Goal: Information Seeking & Learning: Learn about a topic

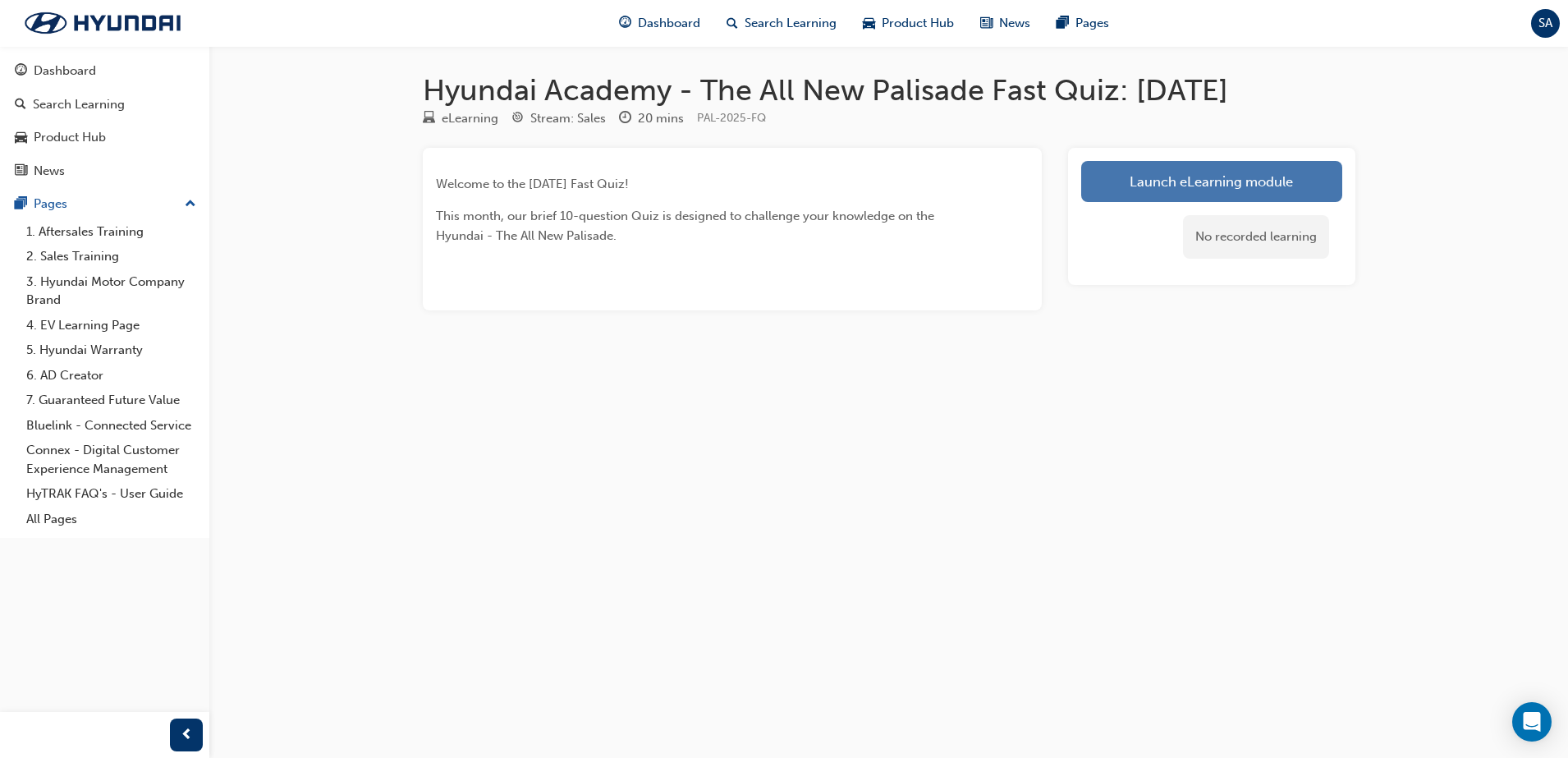
click at [1204, 200] on link "Launch eLearning module" at bounding box center [1211, 181] width 261 height 41
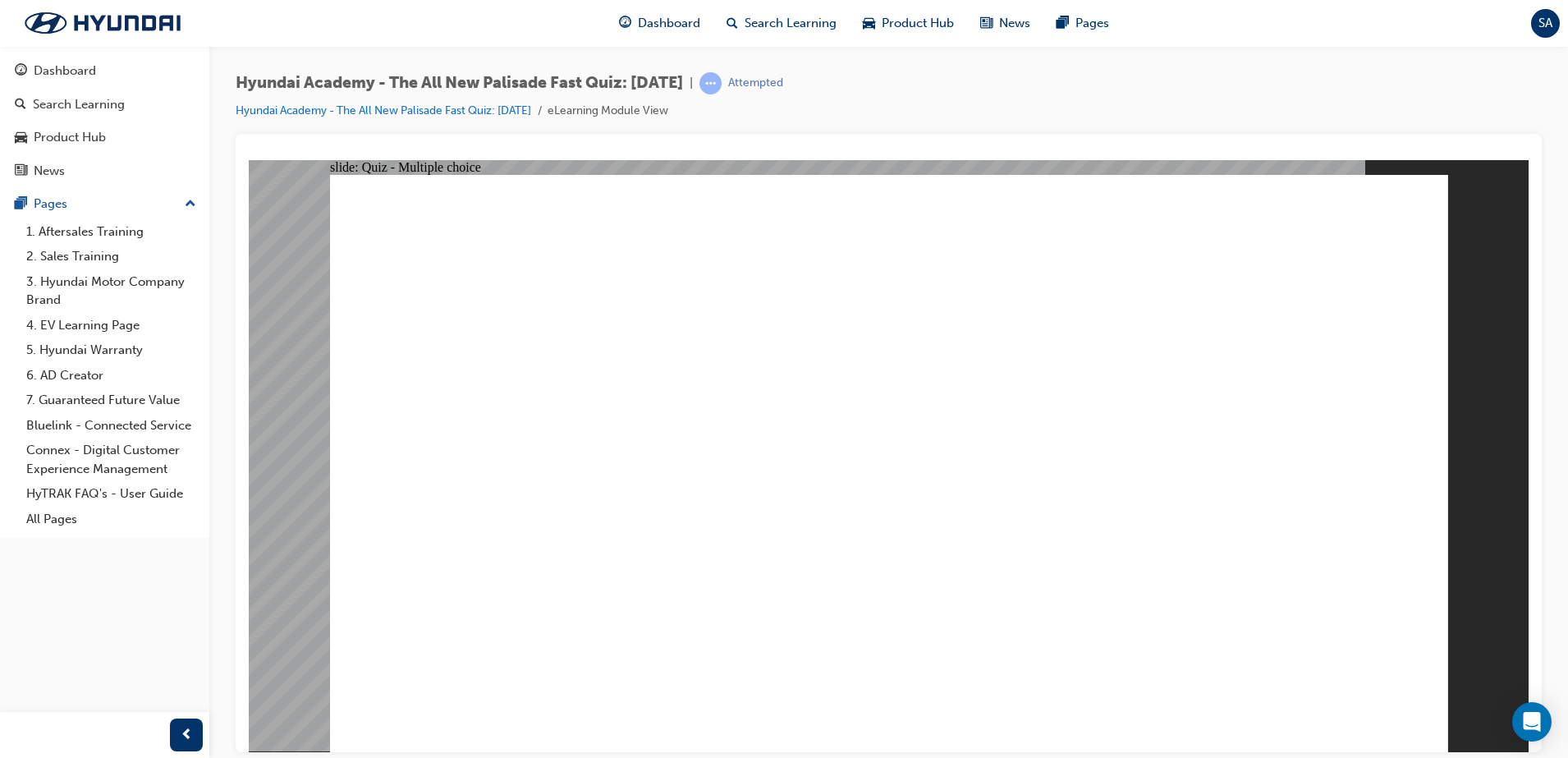
radio input "true"
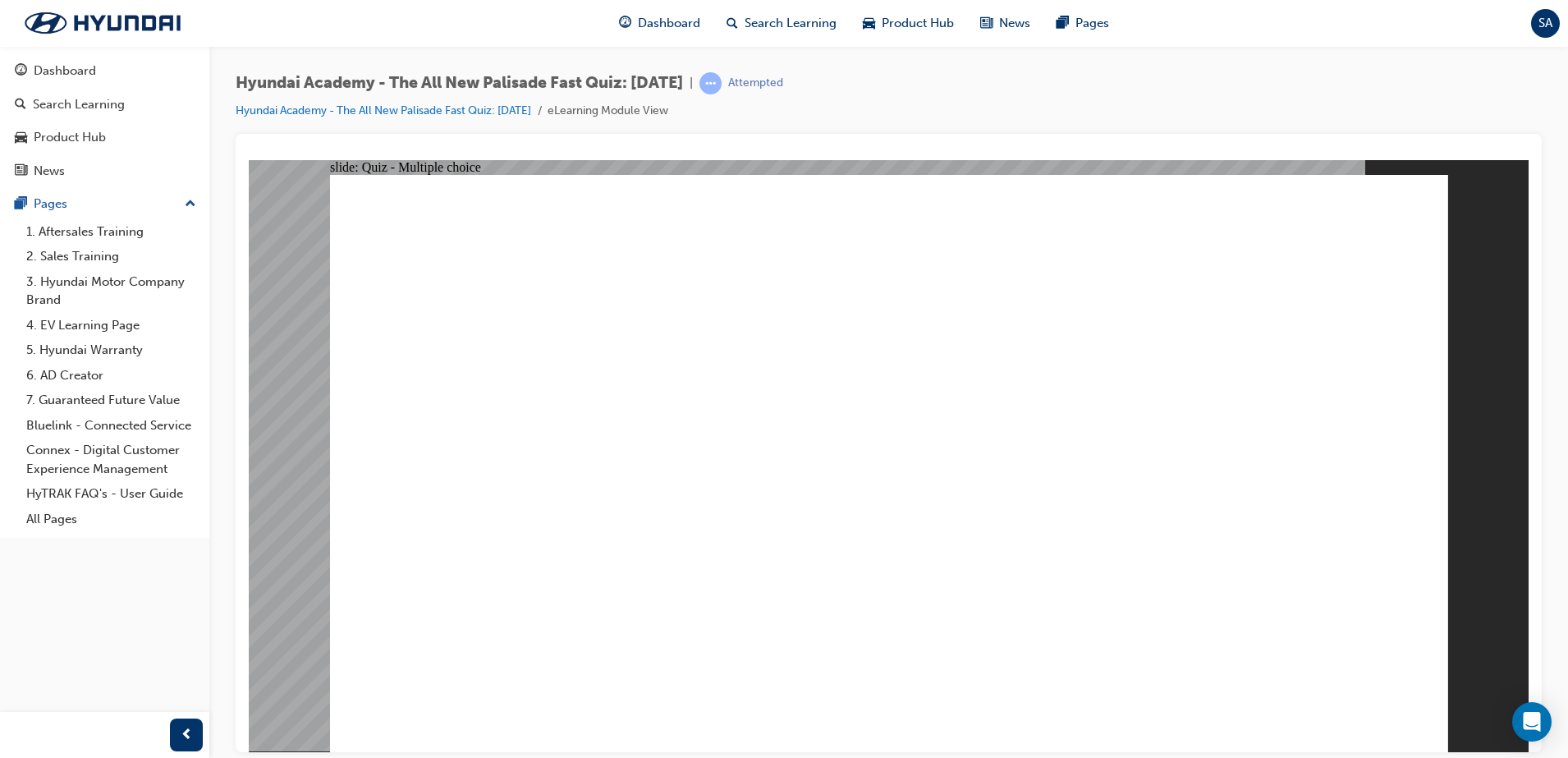
radio input "true"
drag, startPoint x: 799, startPoint y: 565, endPoint x: 648, endPoint y: 526, distance: 156.0
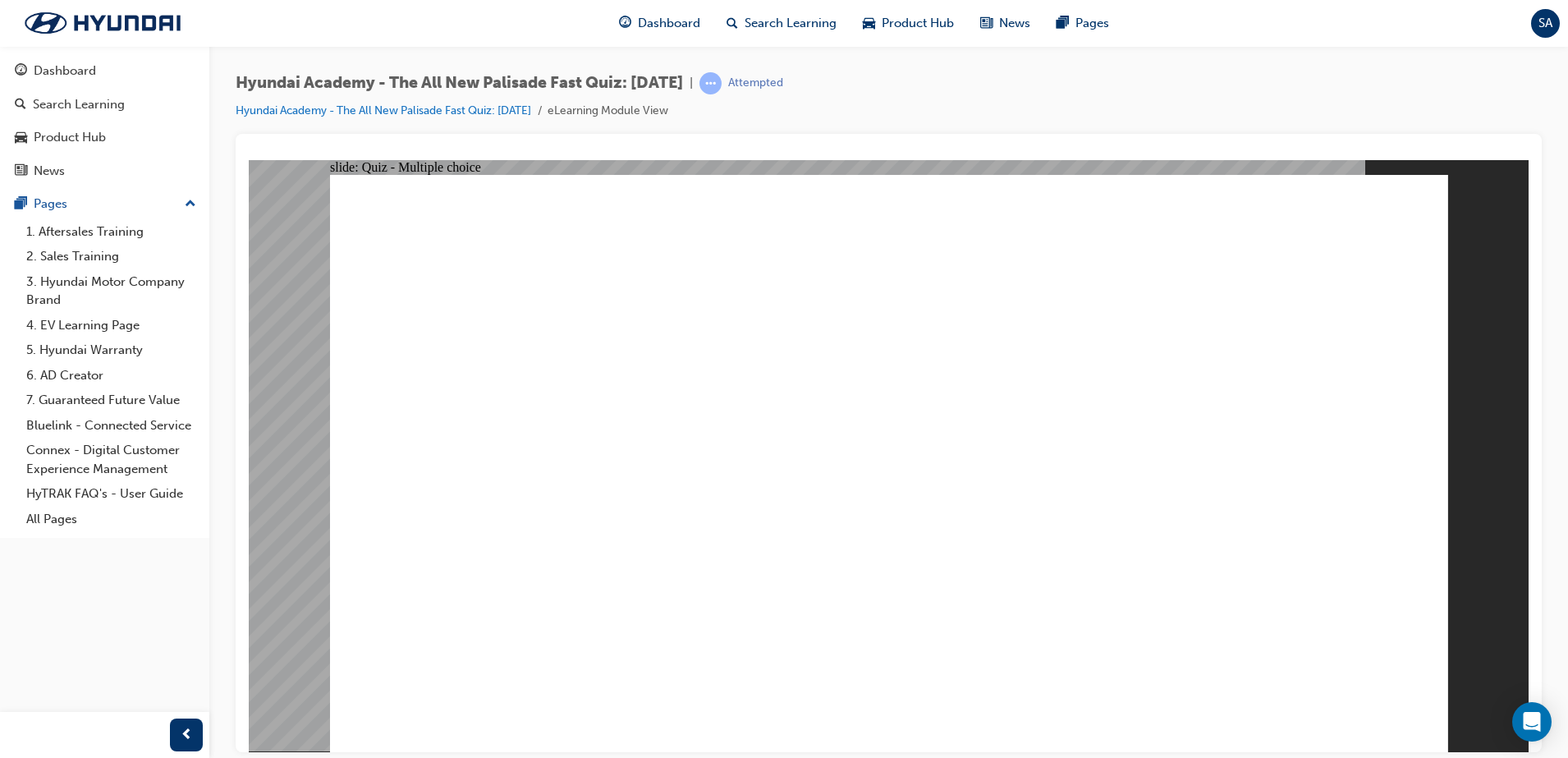
radio input "true"
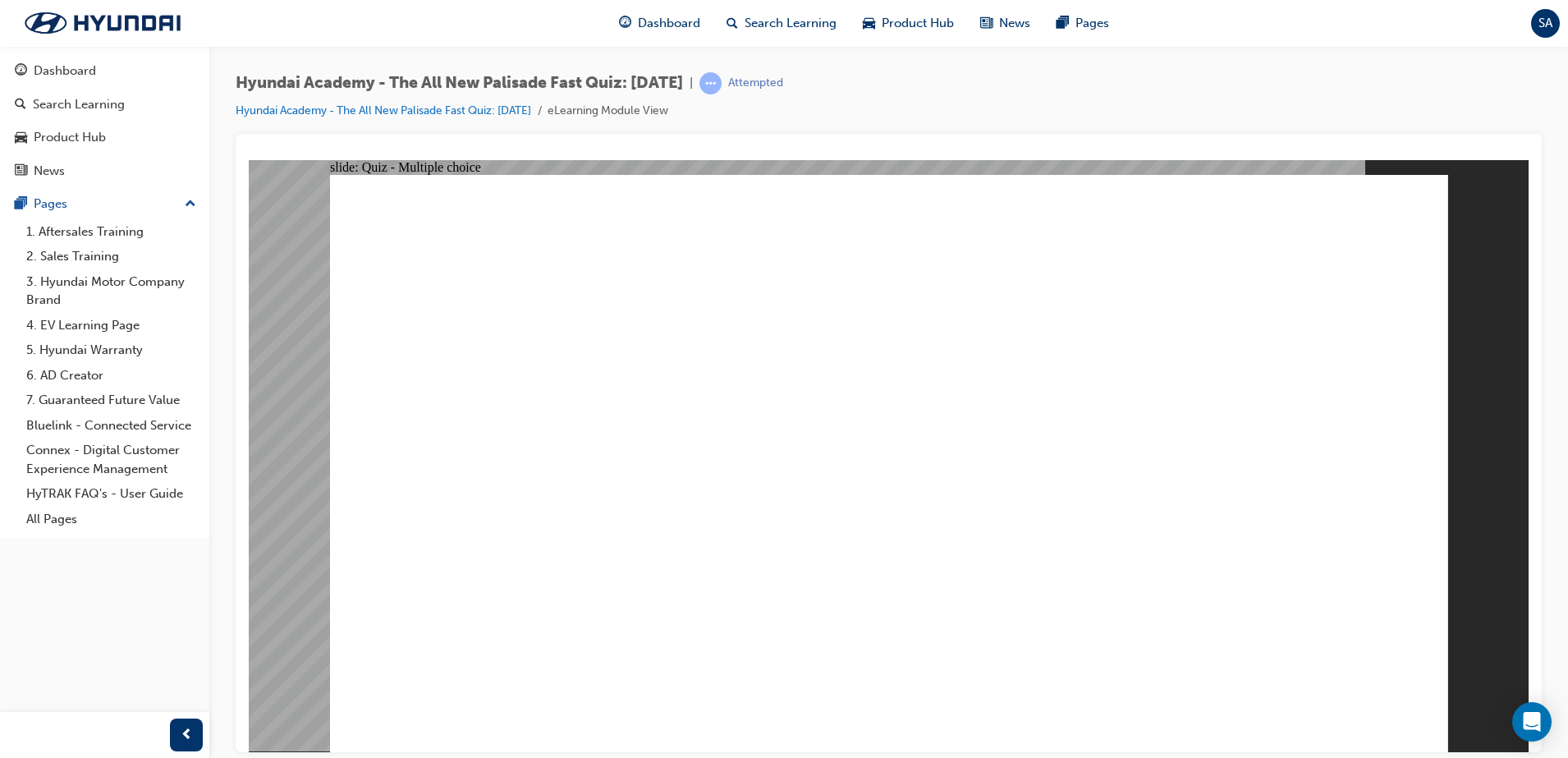
checkbox input "true"
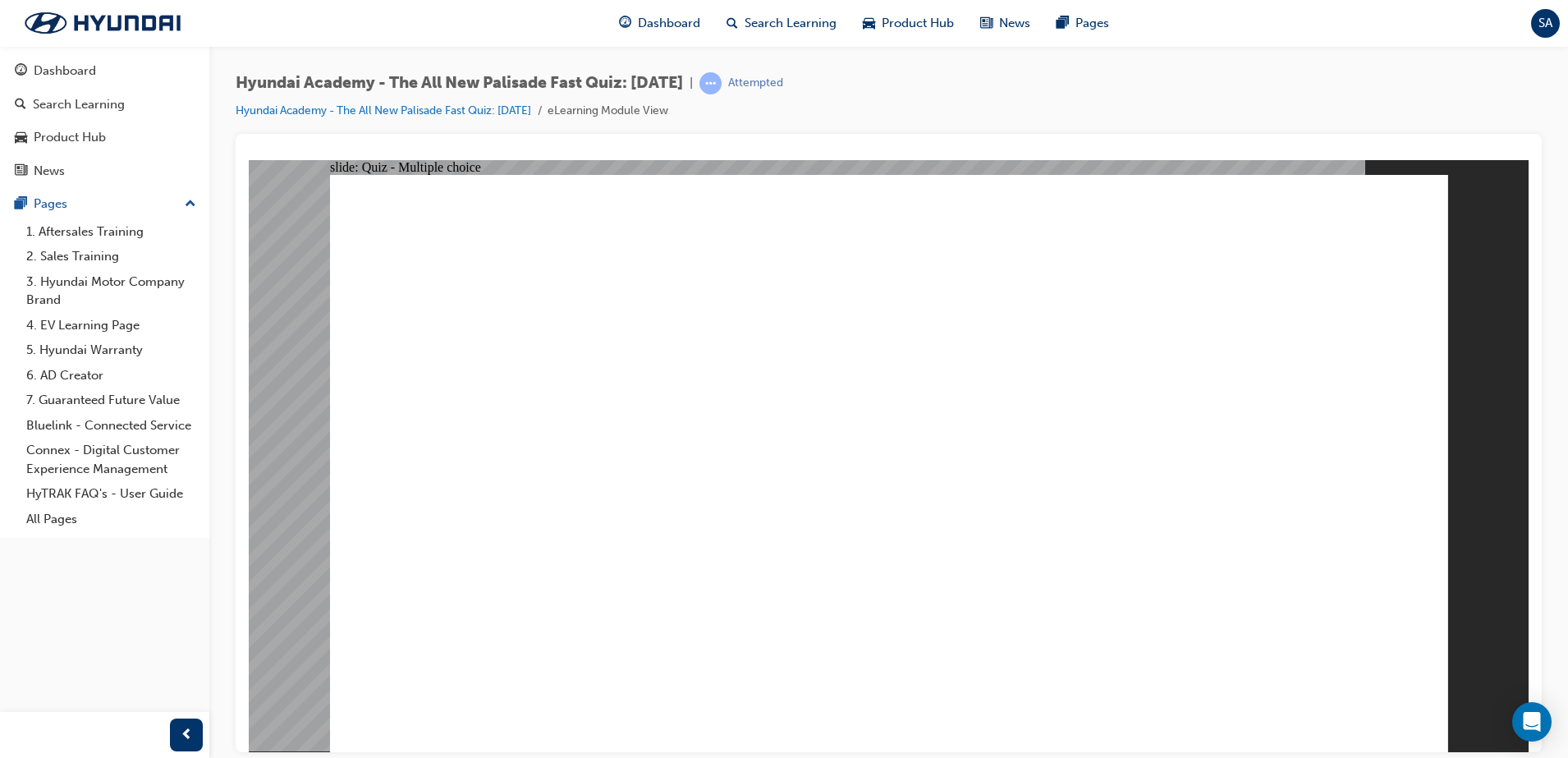
checkbox input "true"
drag, startPoint x: 937, startPoint y: 563, endPoint x: 916, endPoint y: 563, distance: 21.0
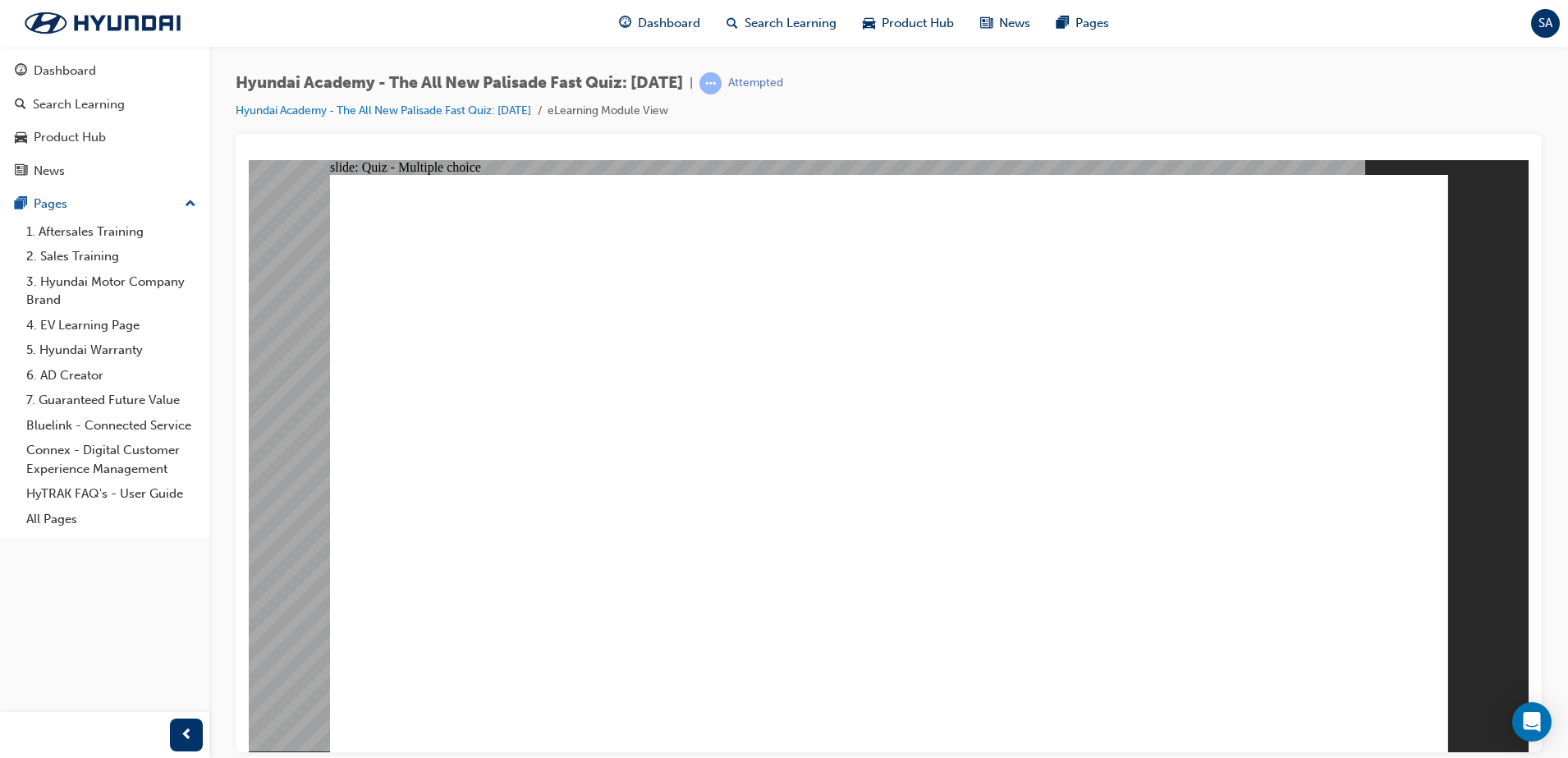
radio input "true"
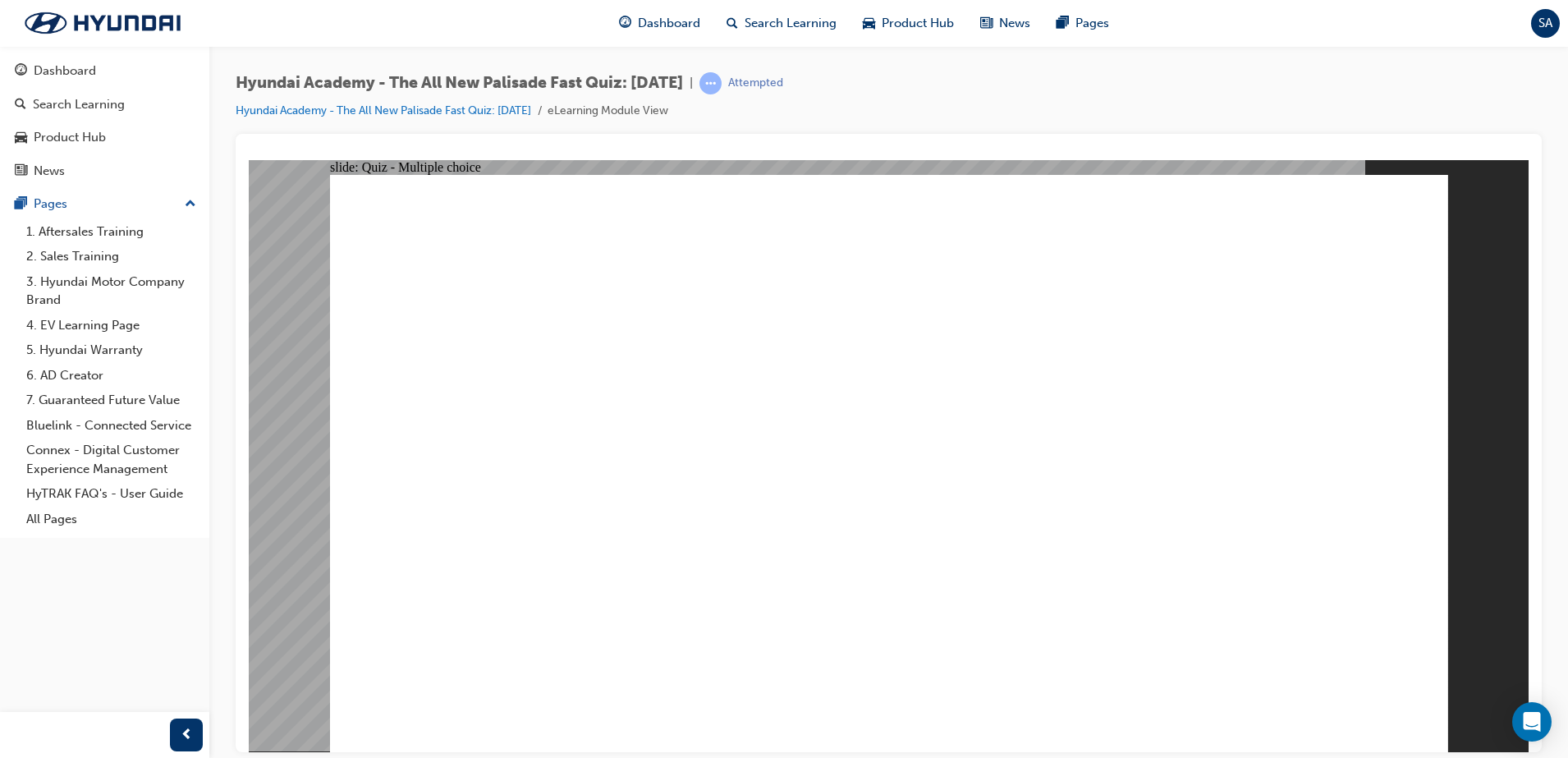
radio input "true"
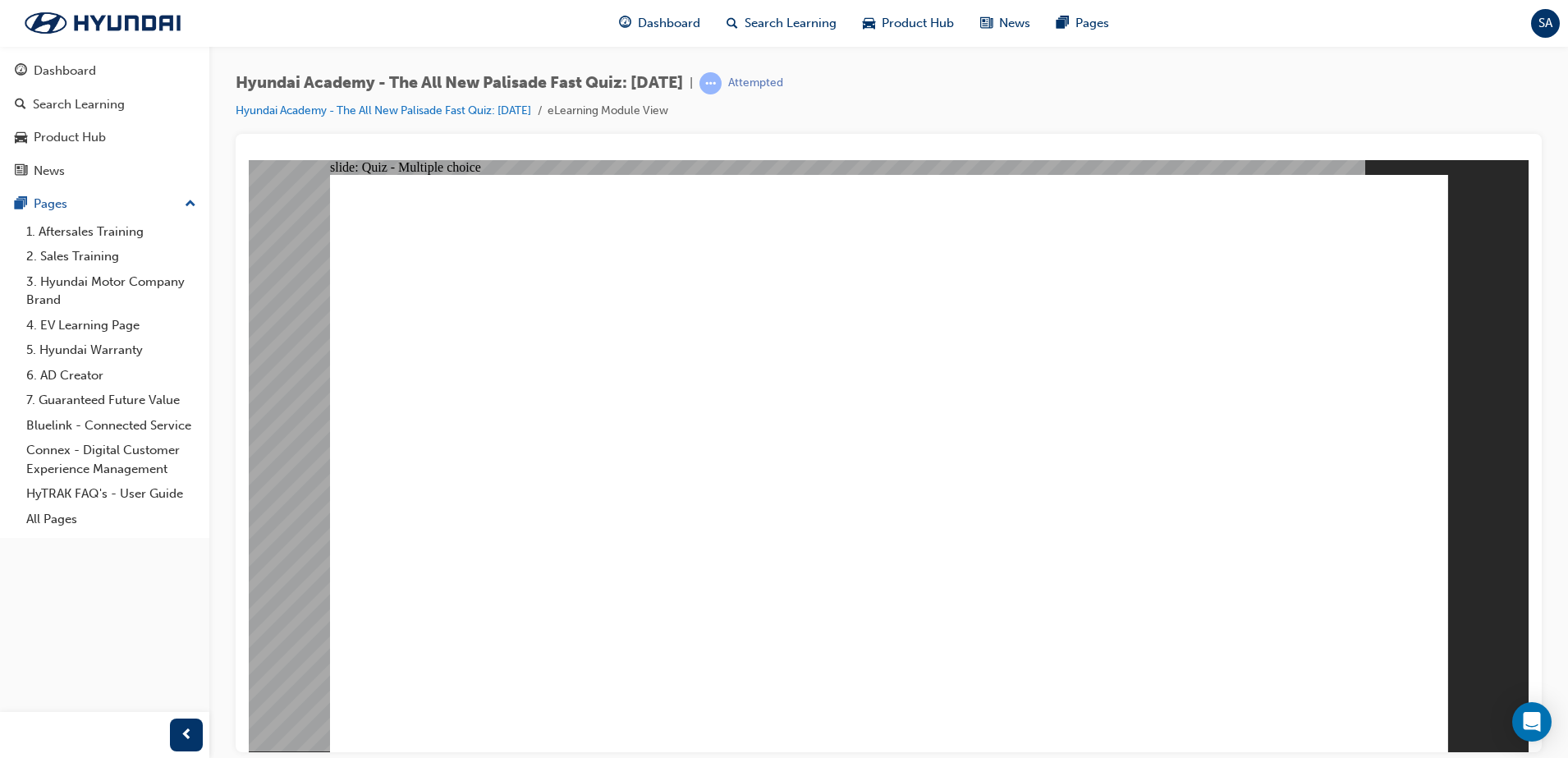
checkbox input "true"
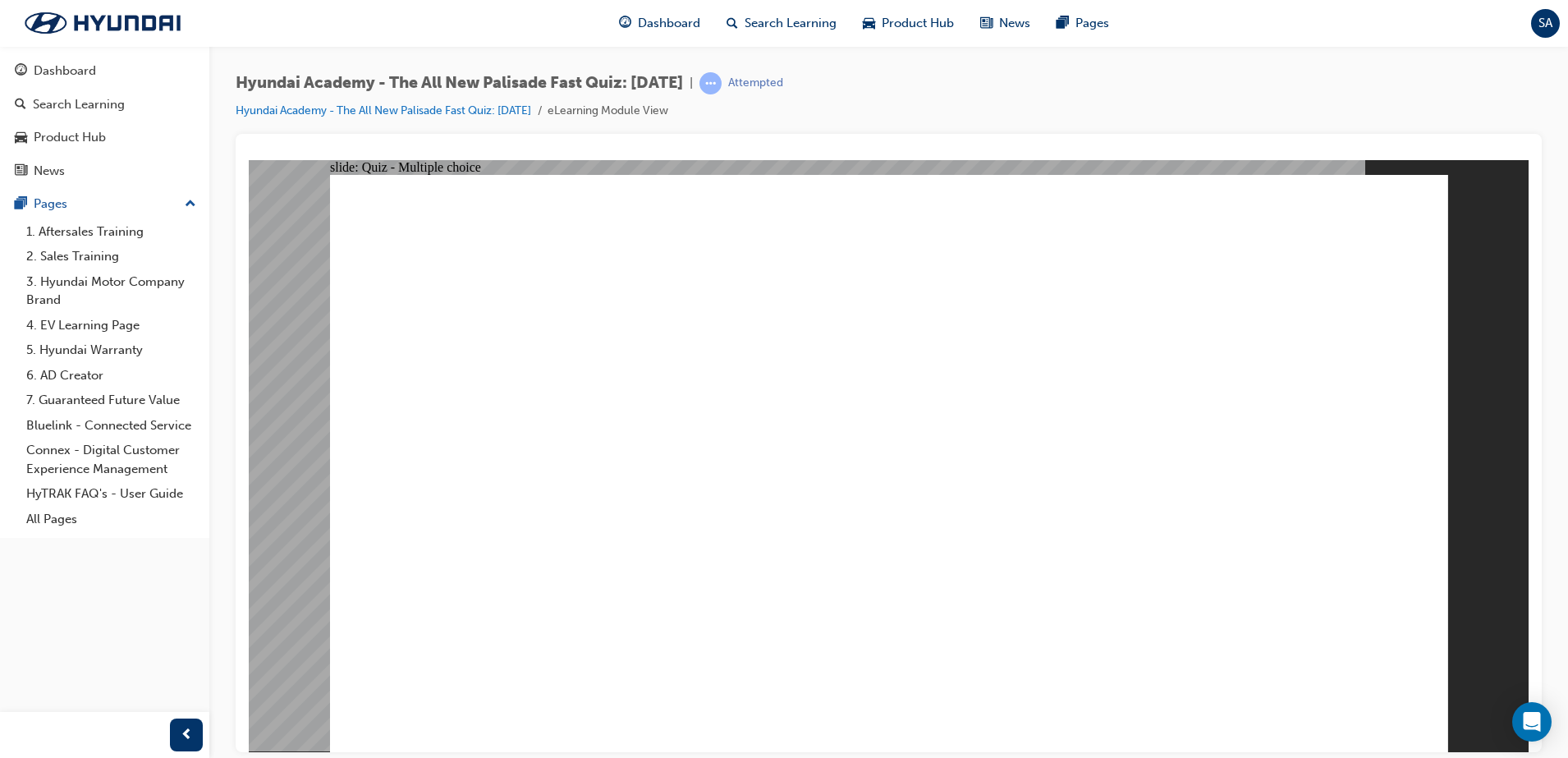
checkbox input "true"
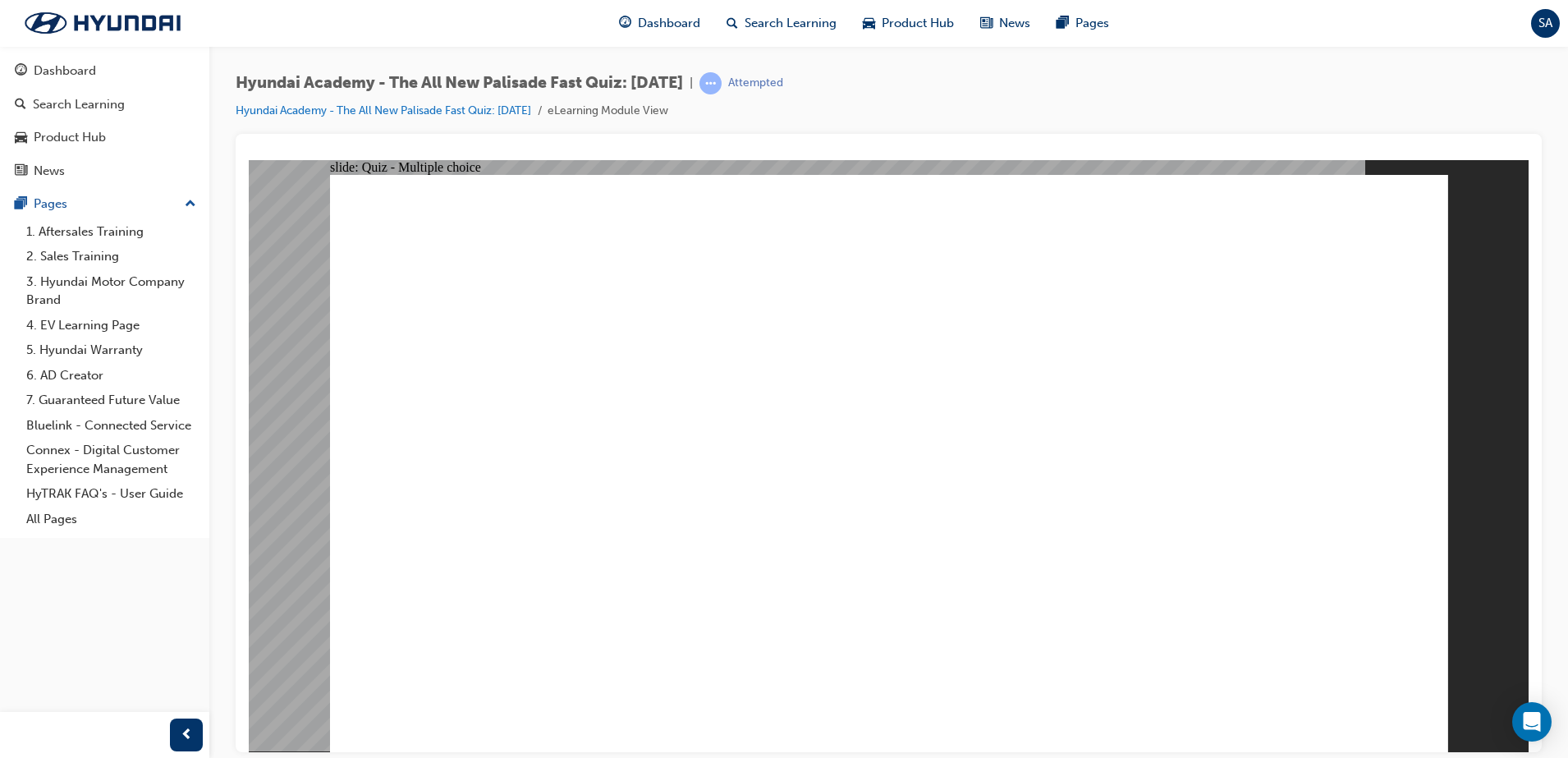
checkbox input "true"
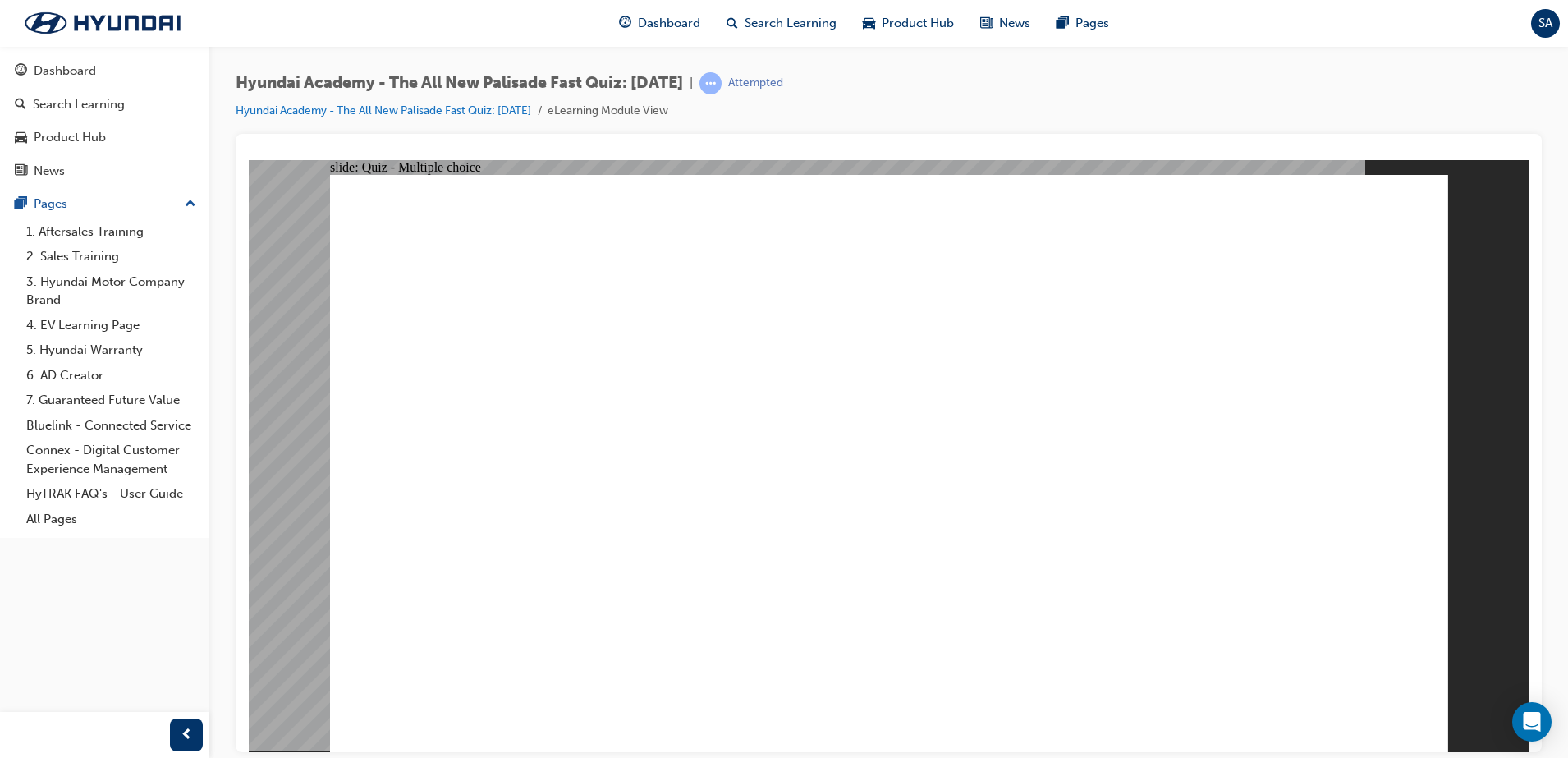
radio input "true"
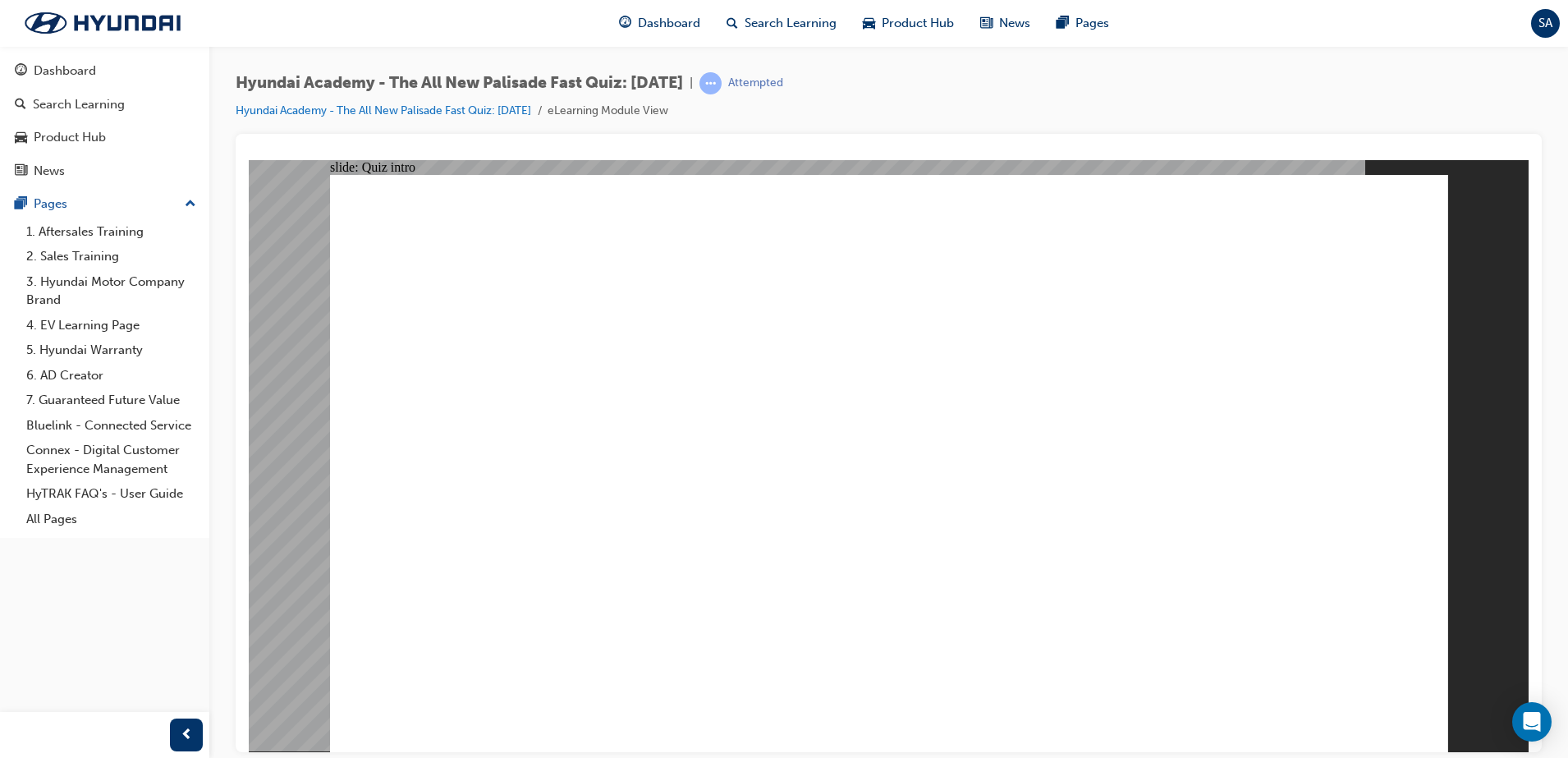
radio input "true"
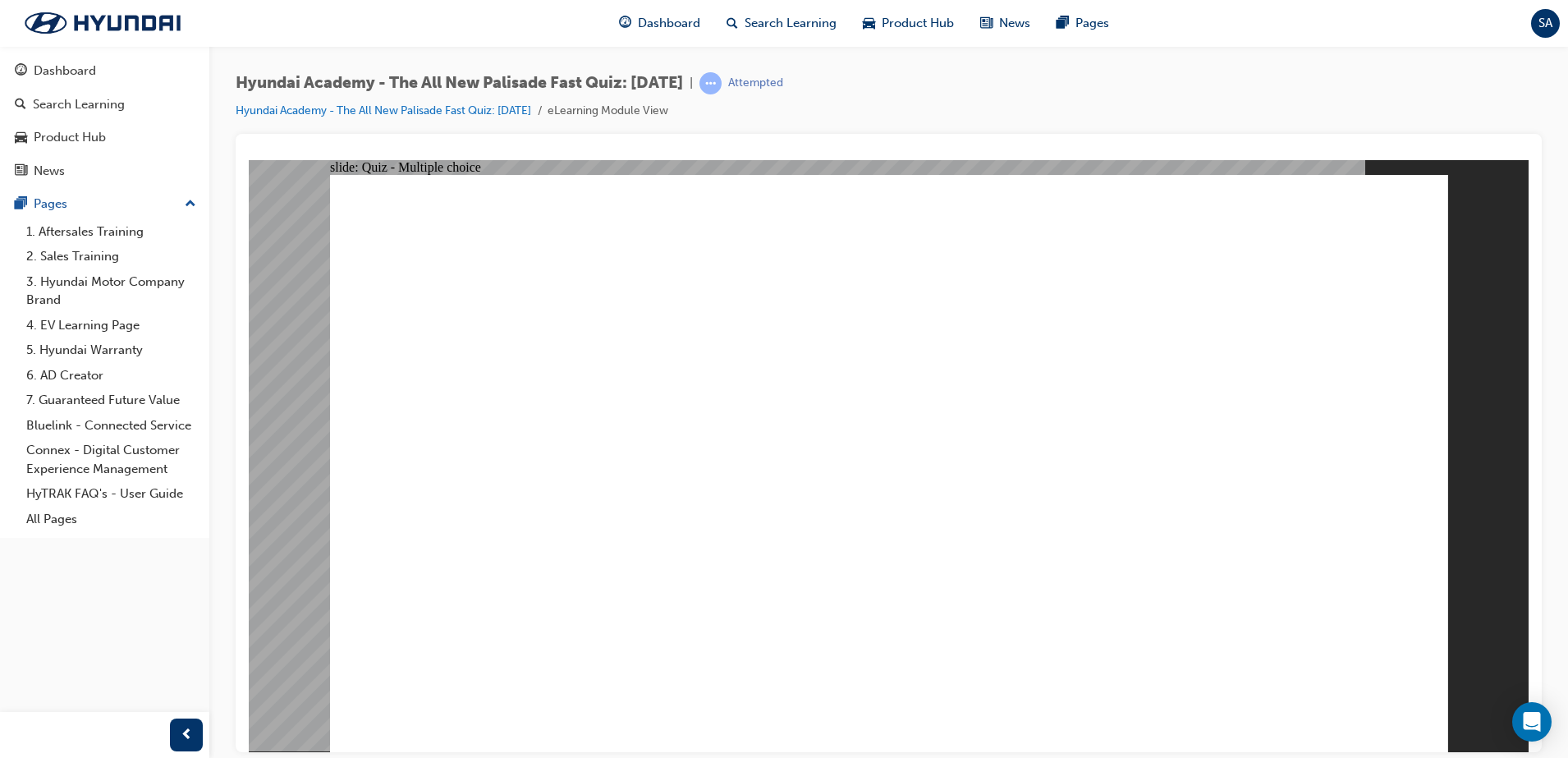
radio input "true"
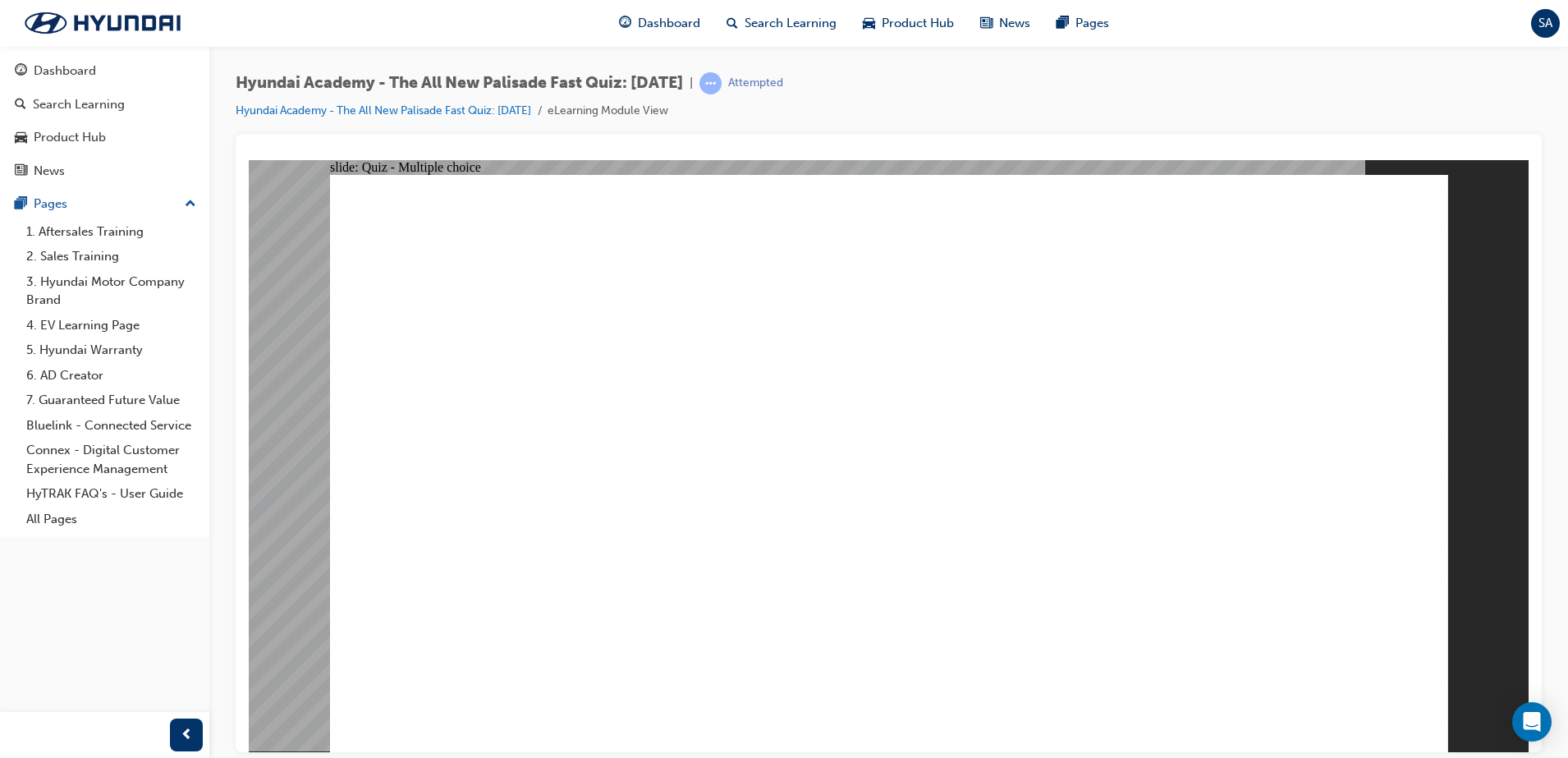
radio input "true"
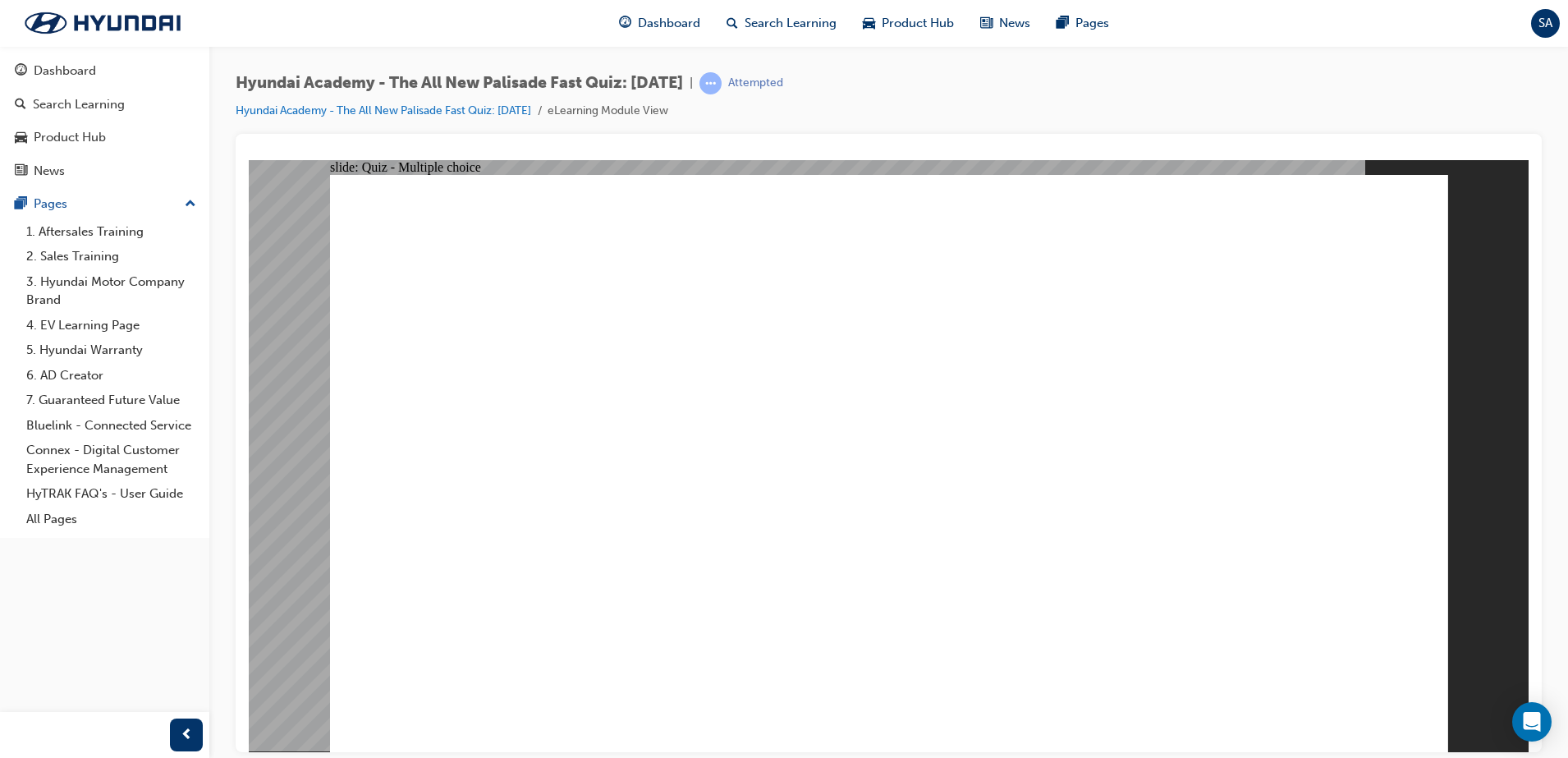
checkbox input "true"
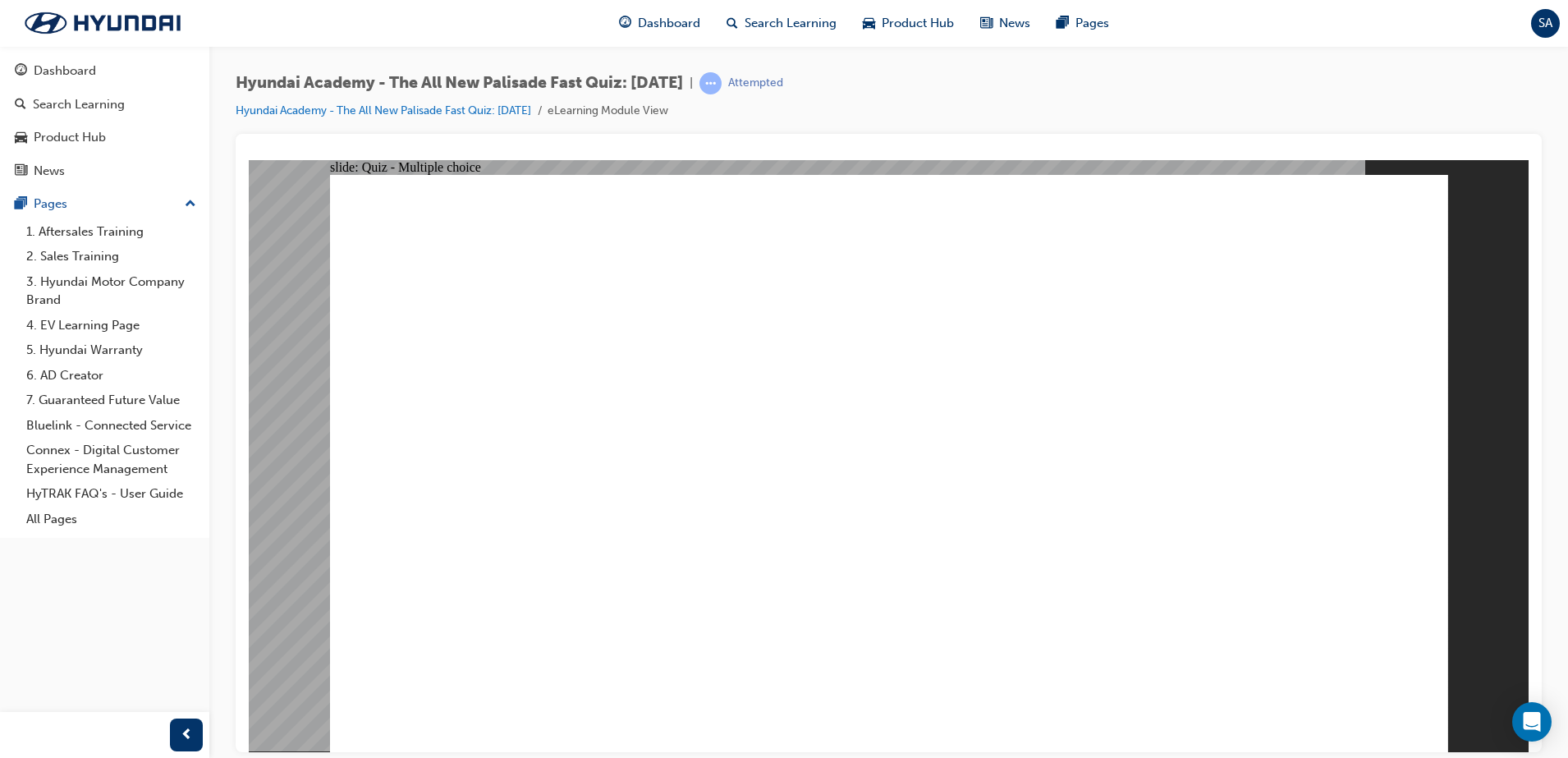
checkbox input "true"
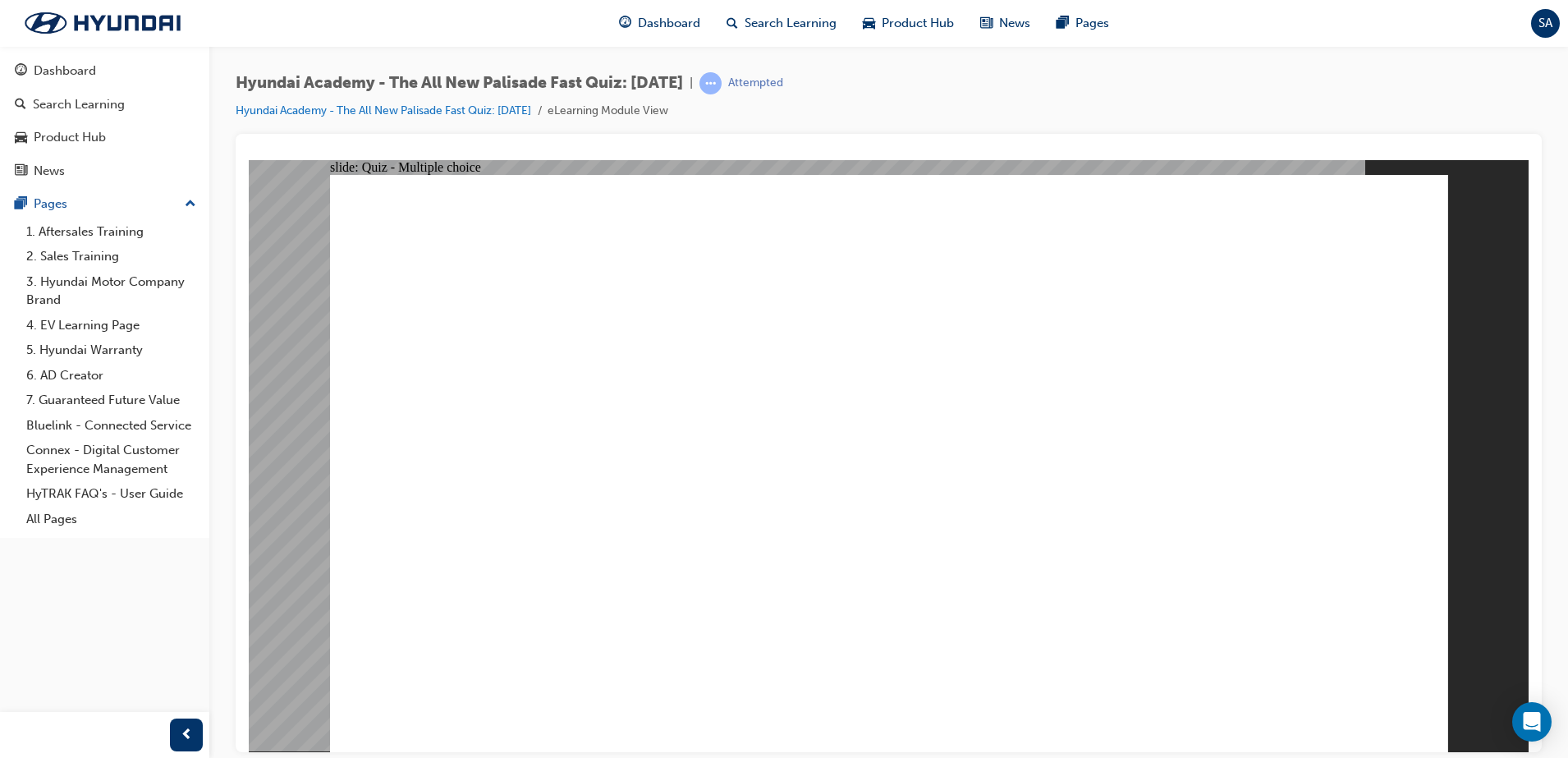
radio input "true"
drag, startPoint x: 1366, startPoint y: 669, endPoint x: 1366, endPoint y: 678, distance: 9.0
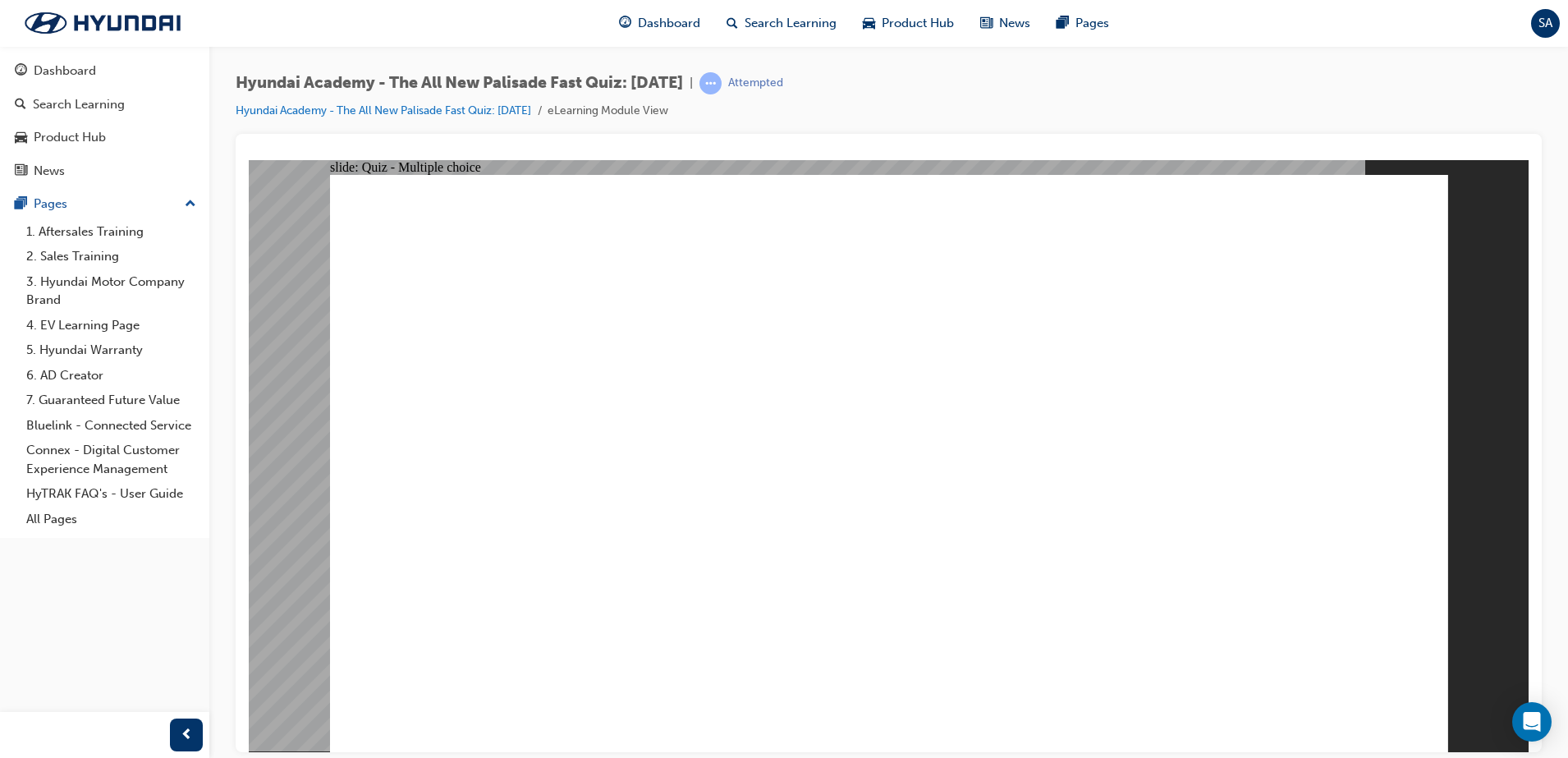
radio input "true"
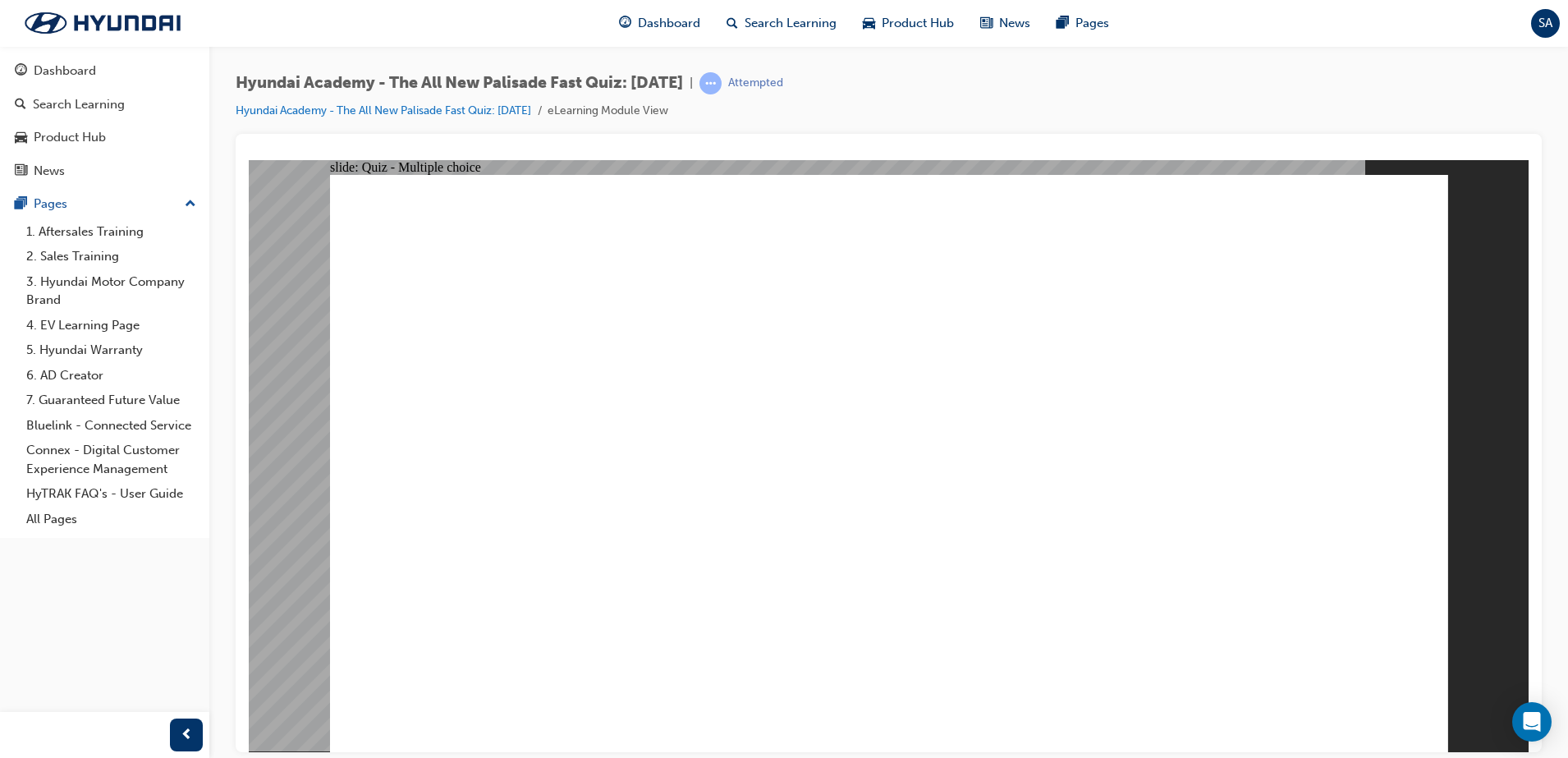
checkbox input "true"
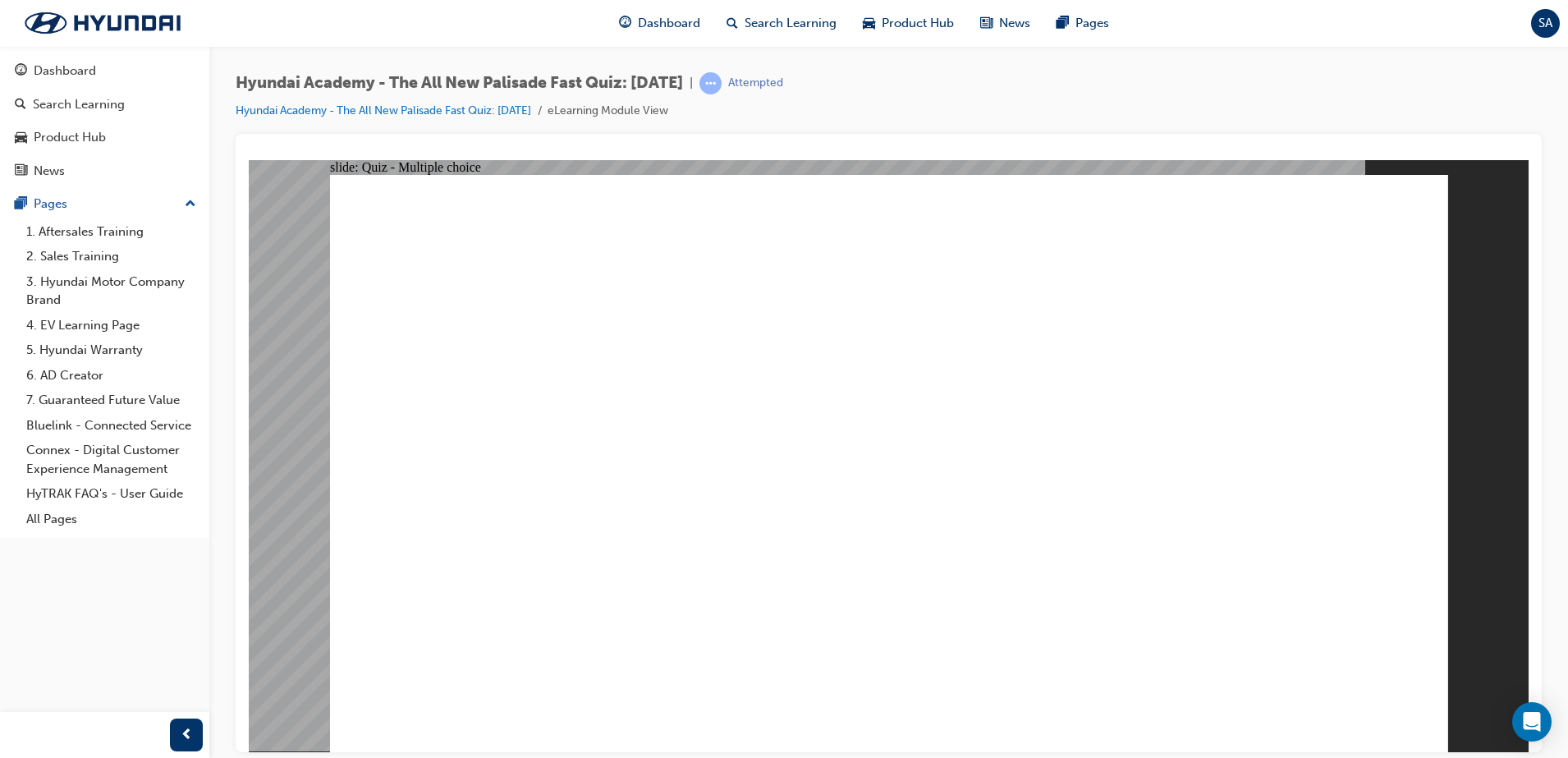
checkbox input "true"
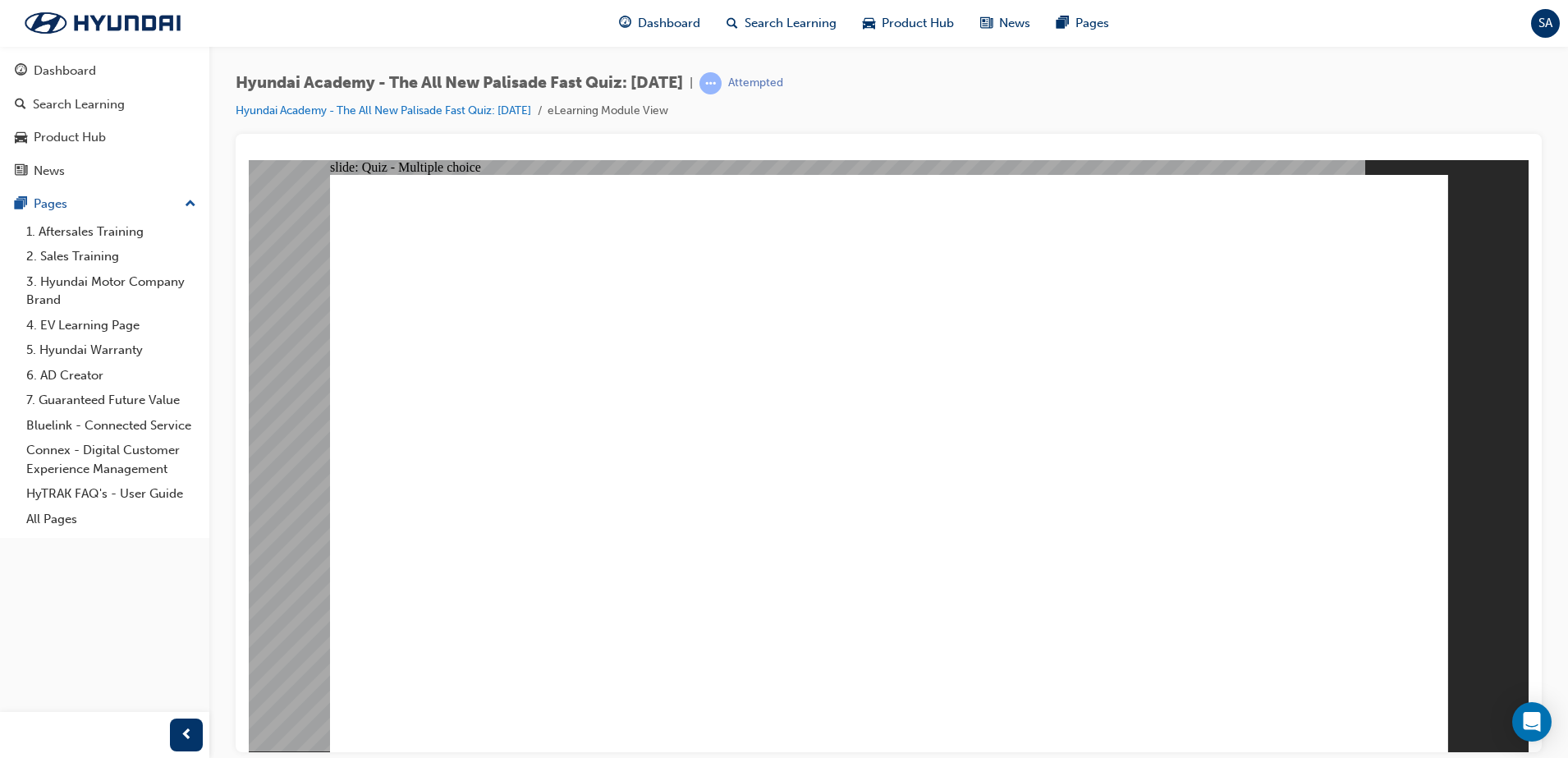
checkbox input "true"
radio input "false"
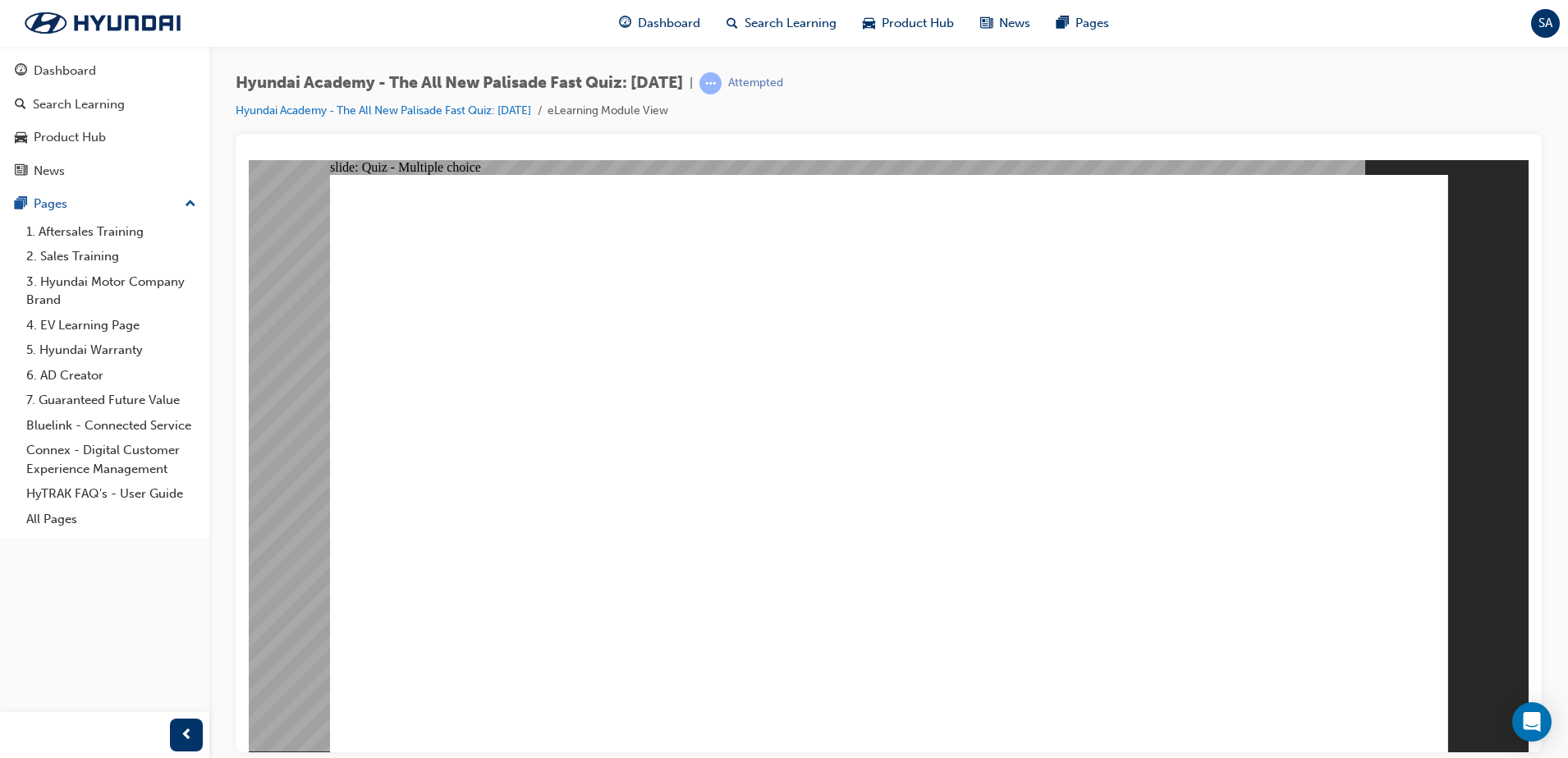
radio input "true"
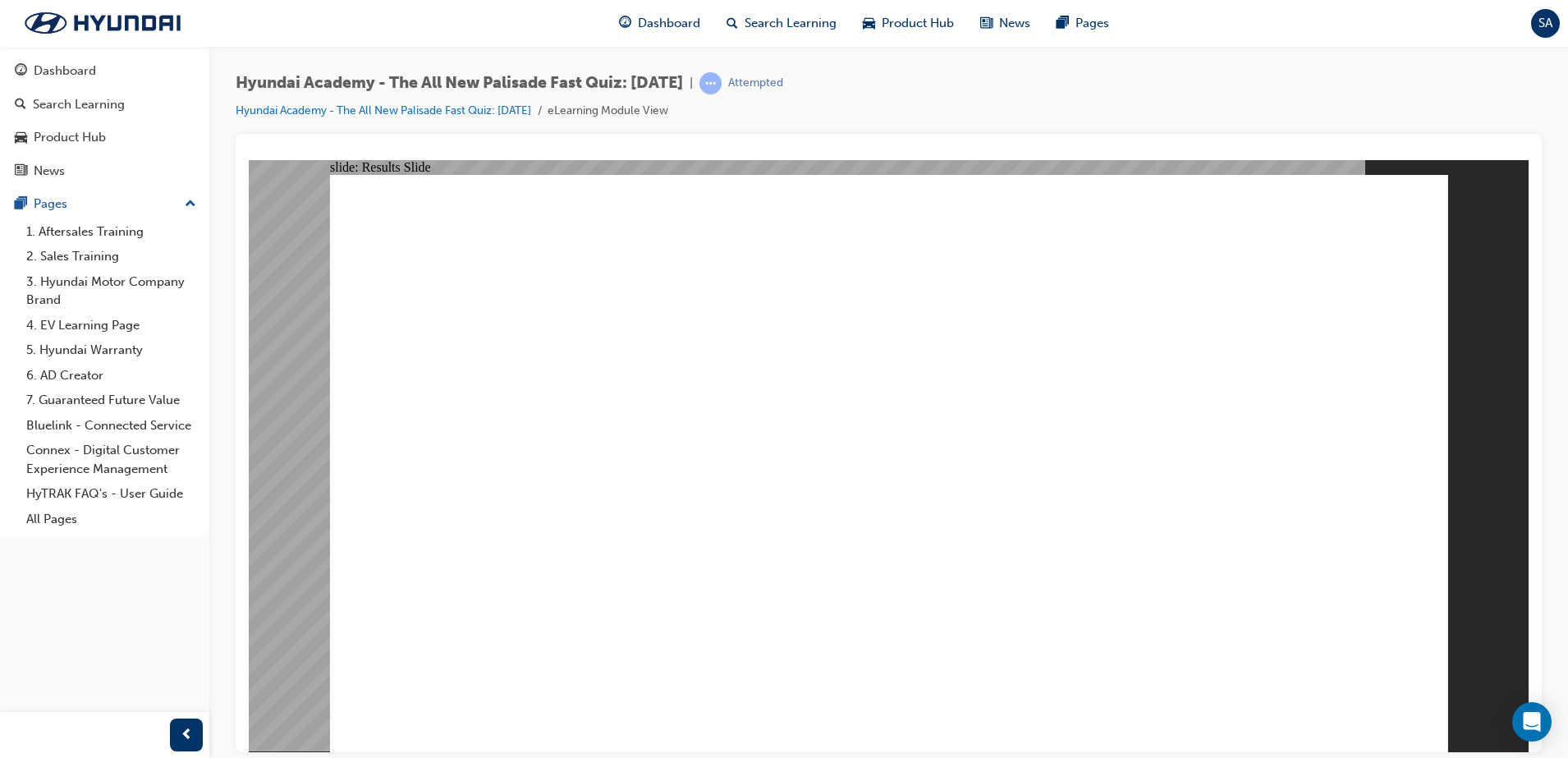
radio input "true"
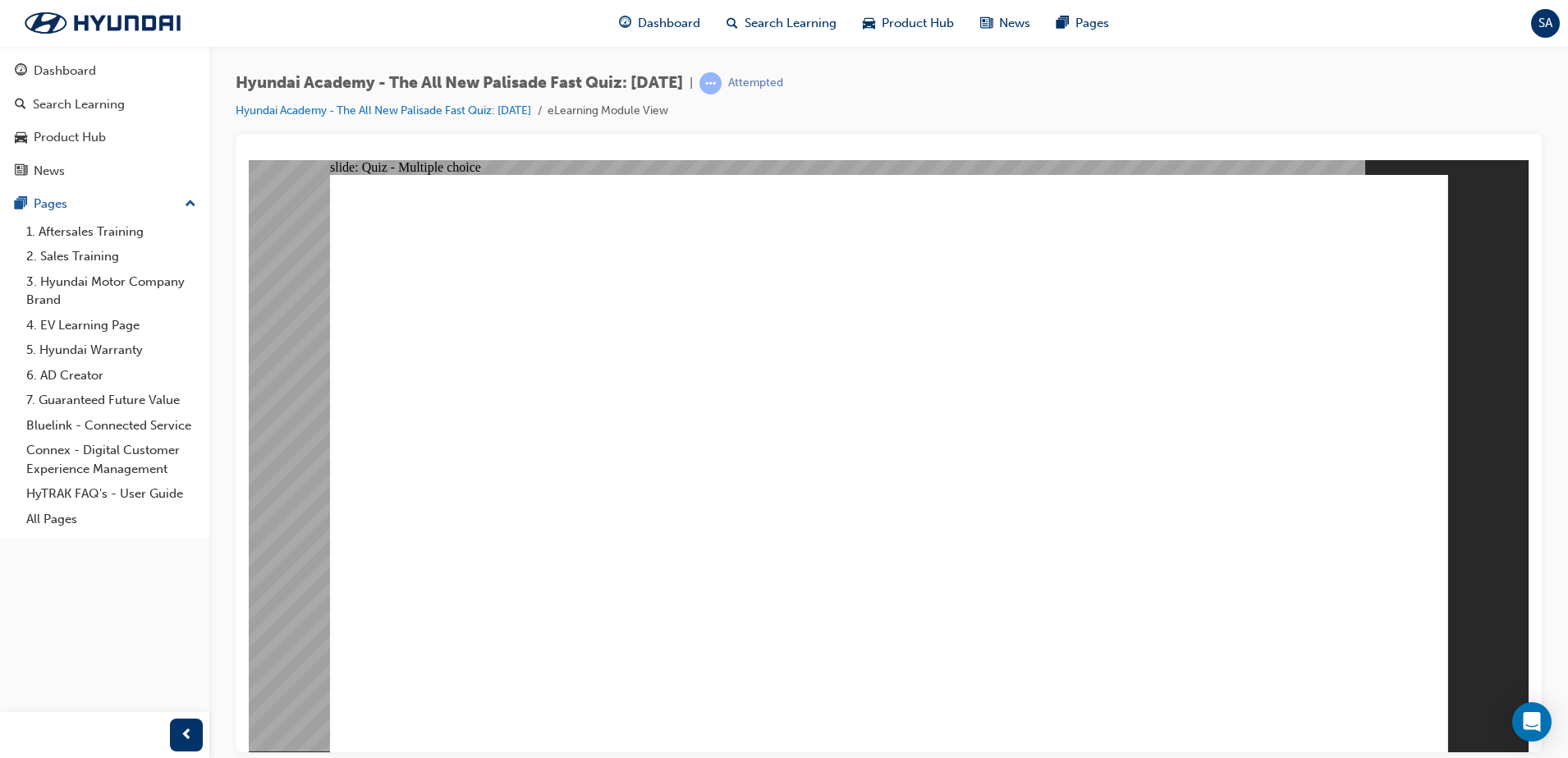
radio input "true"
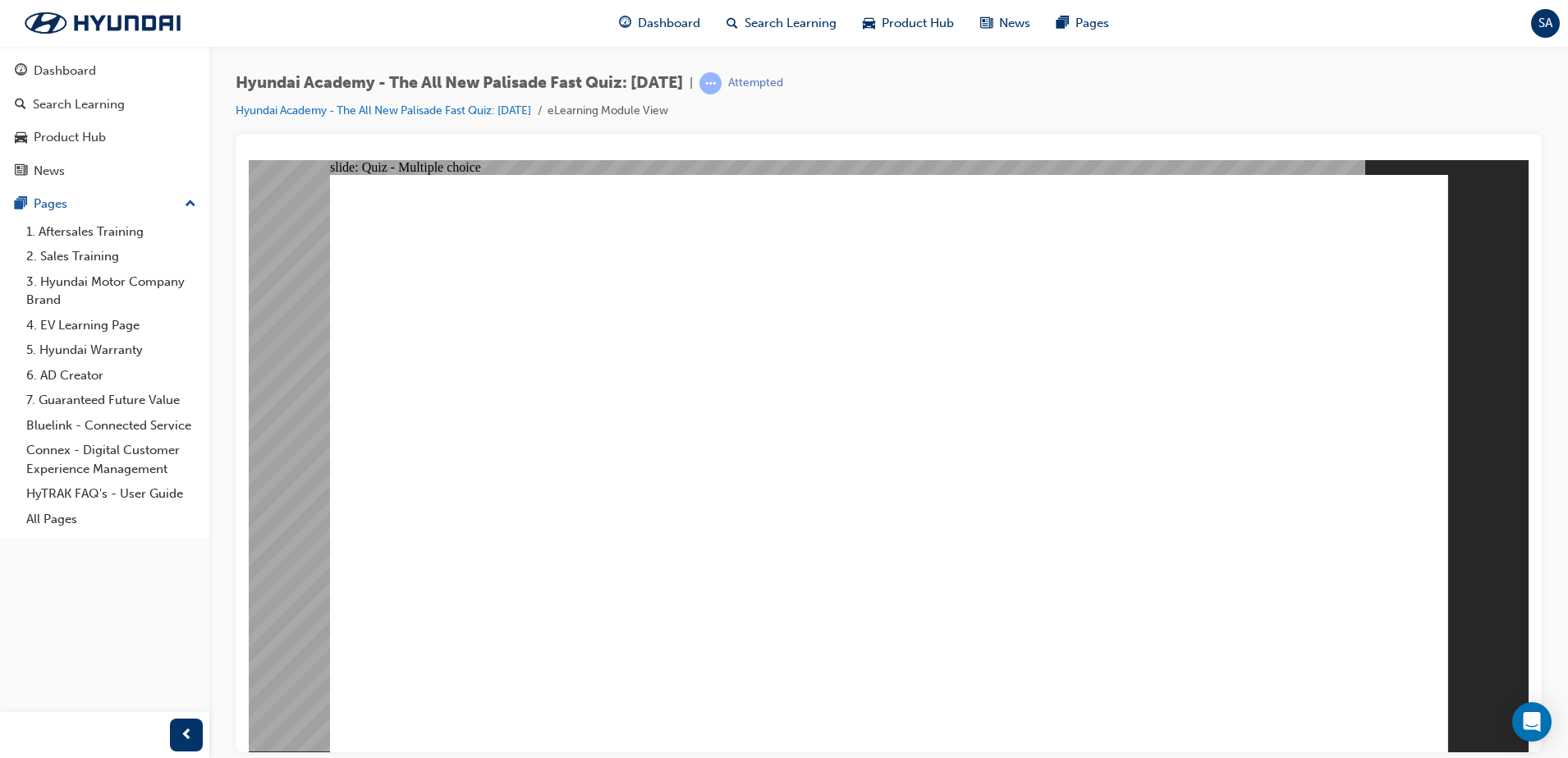
radio input "true"
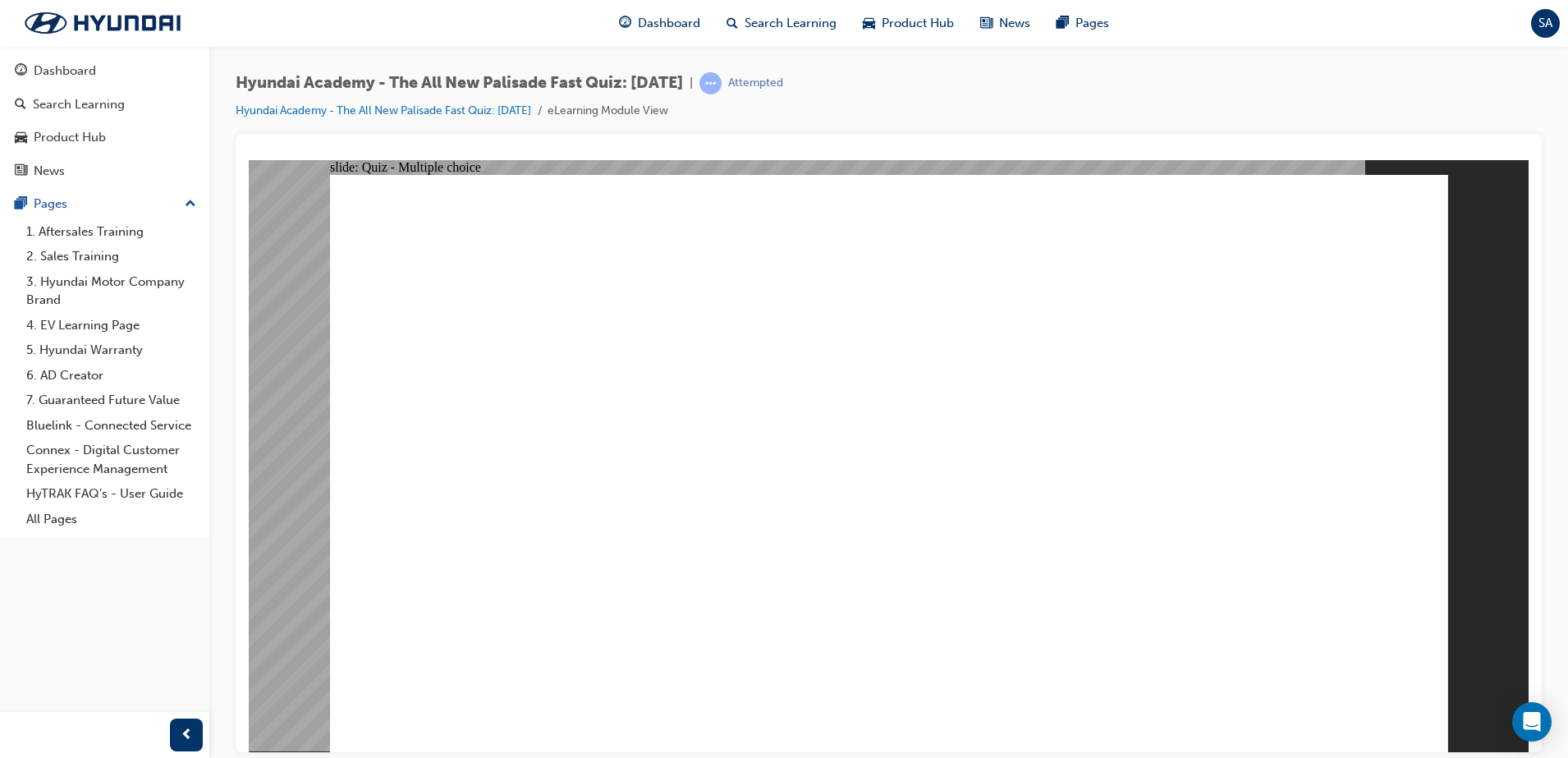
radio input "true"
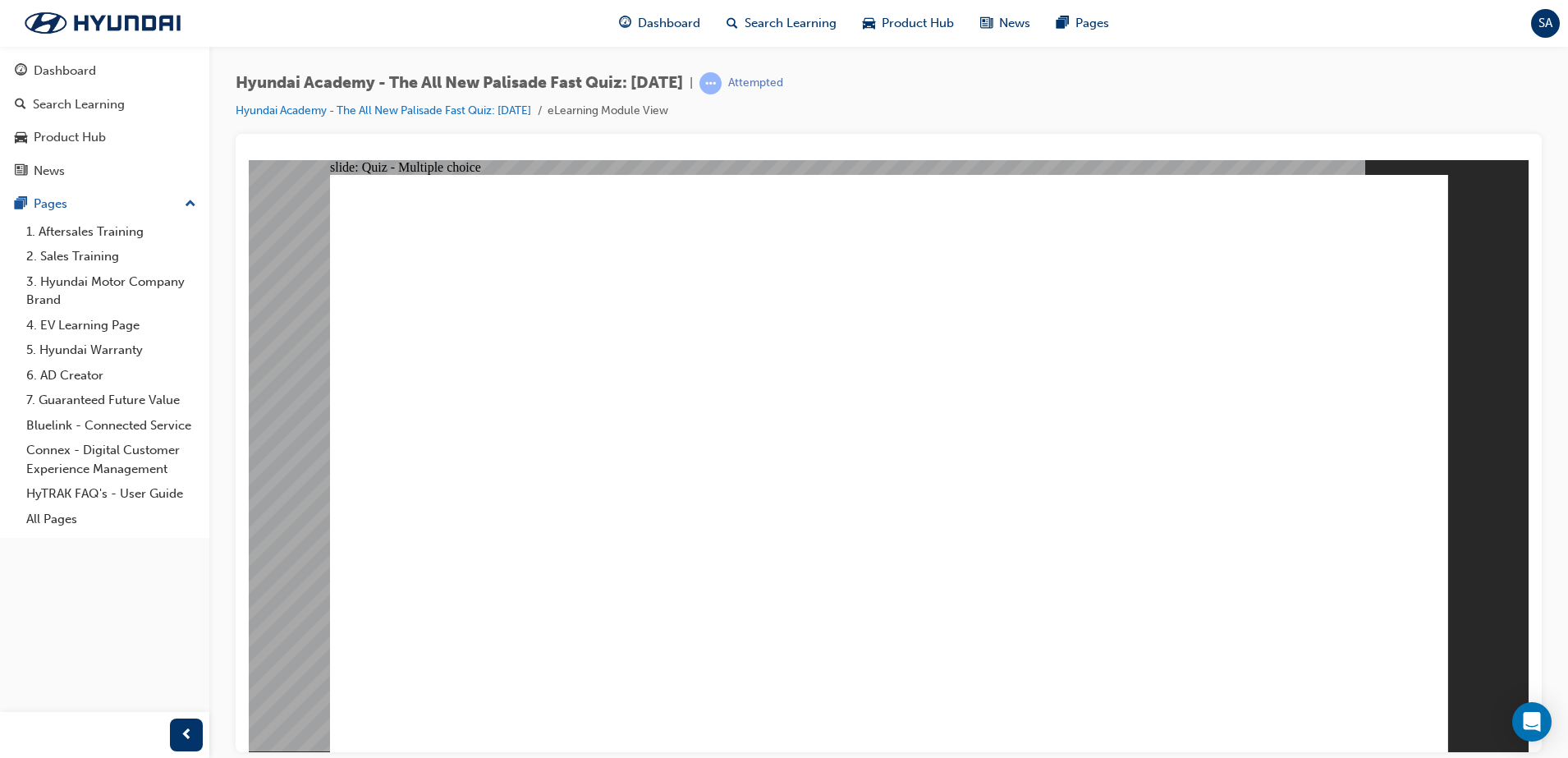
checkbox input "true"
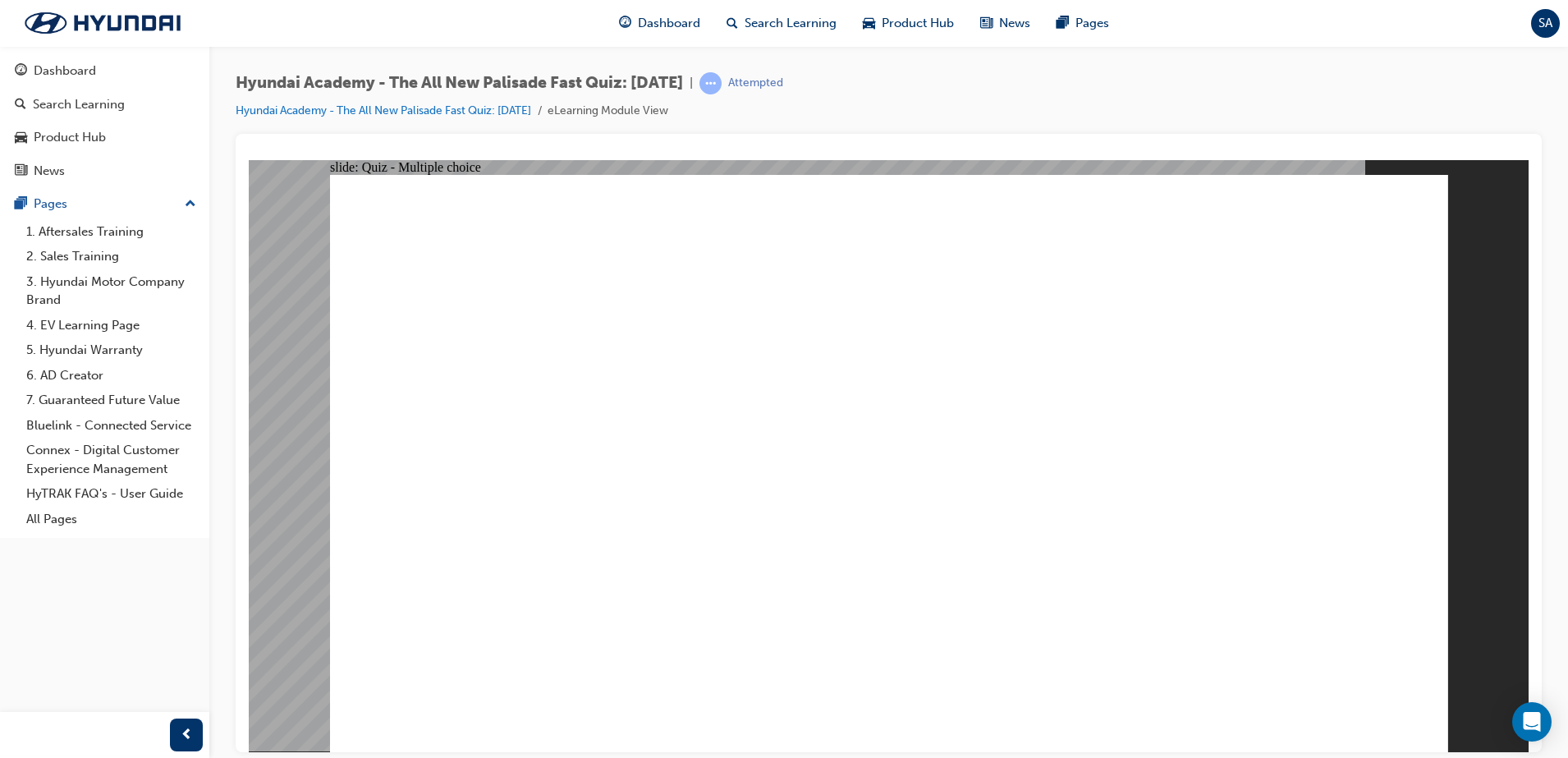
radio input "true"
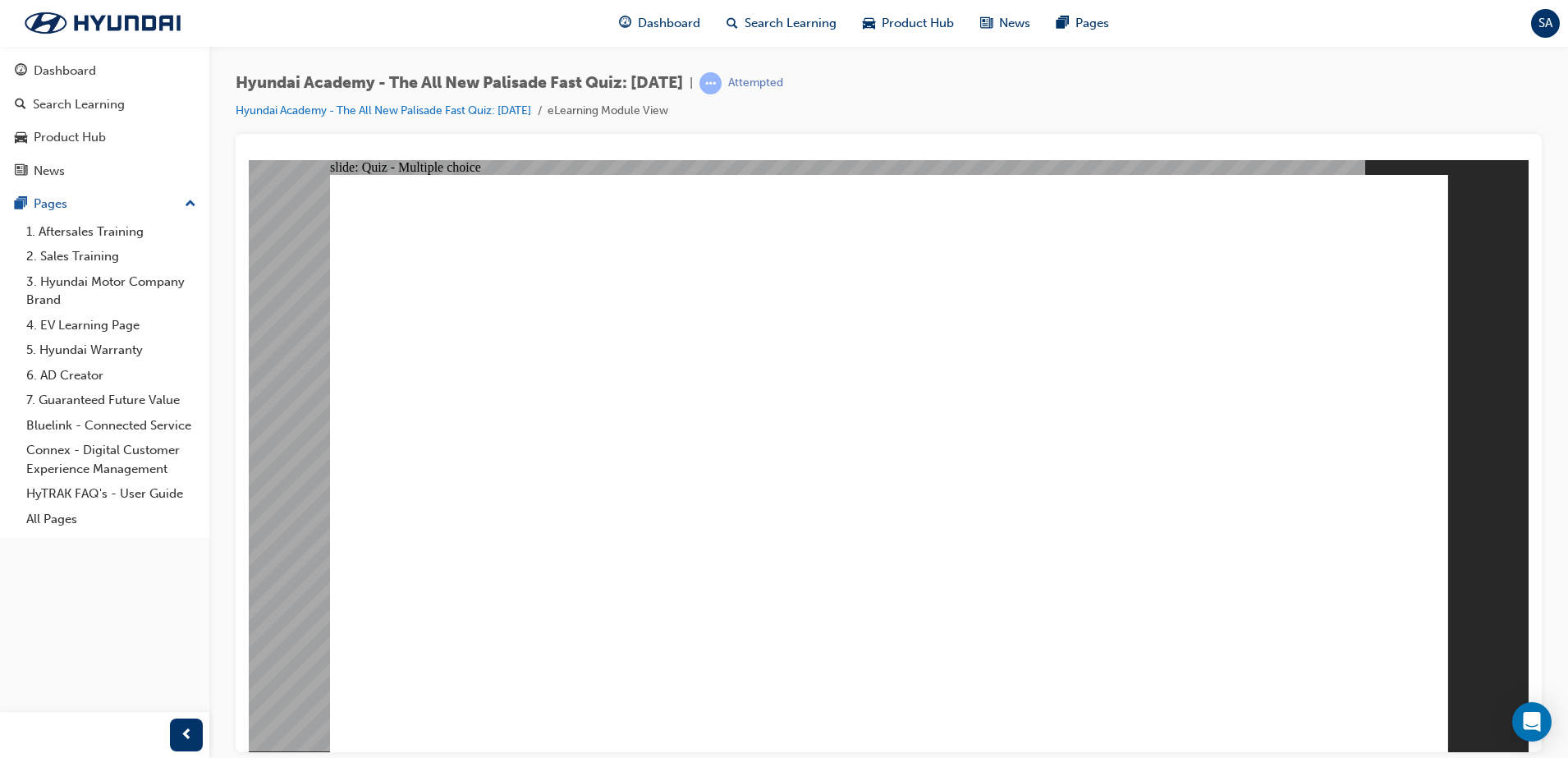
checkbox input "true"
drag, startPoint x: 640, startPoint y: 497, endPoint x: 630, endPoint y: 508, distance: 14.9
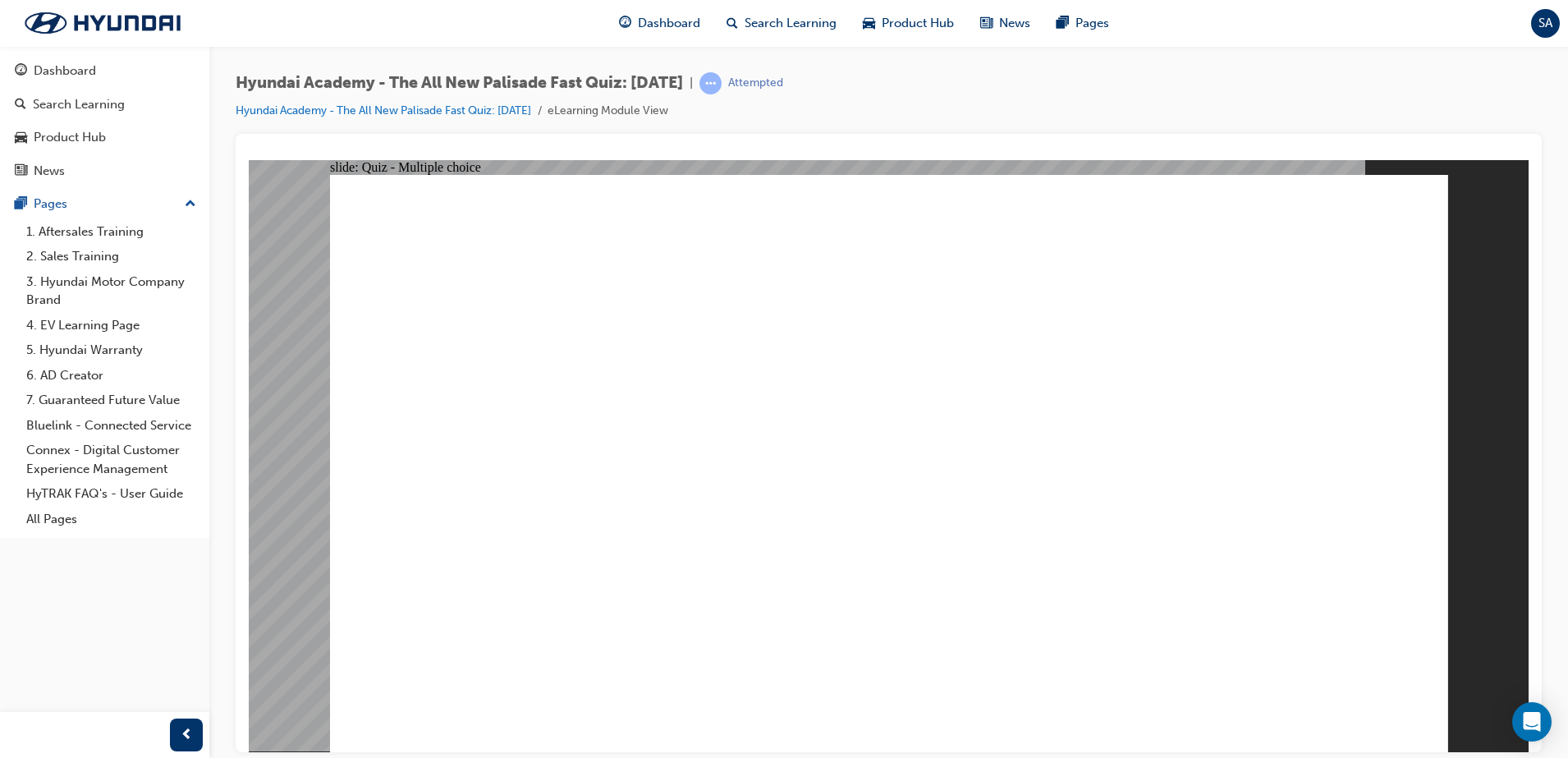
checkbox input "true"
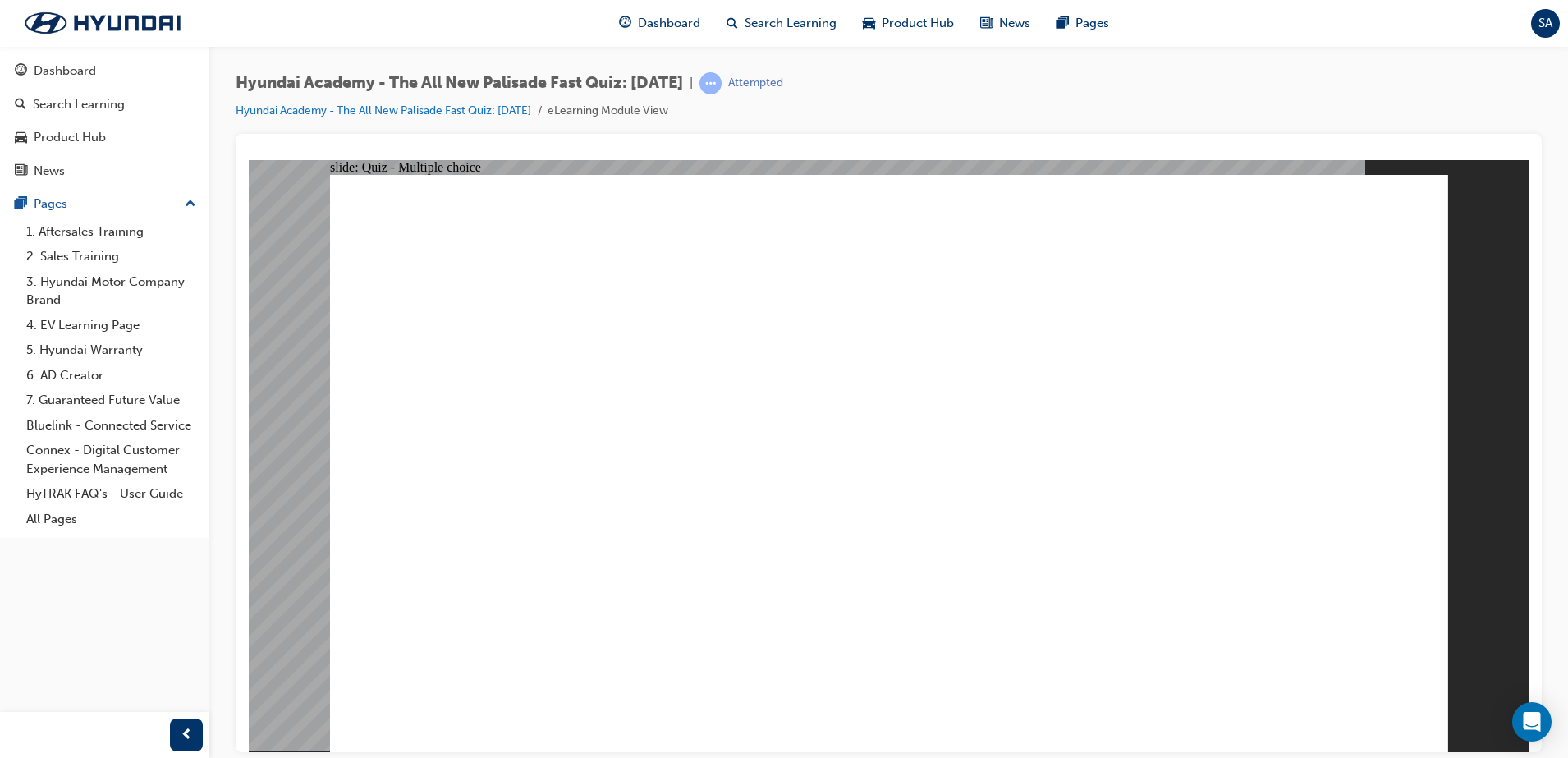
checkbox input "true"
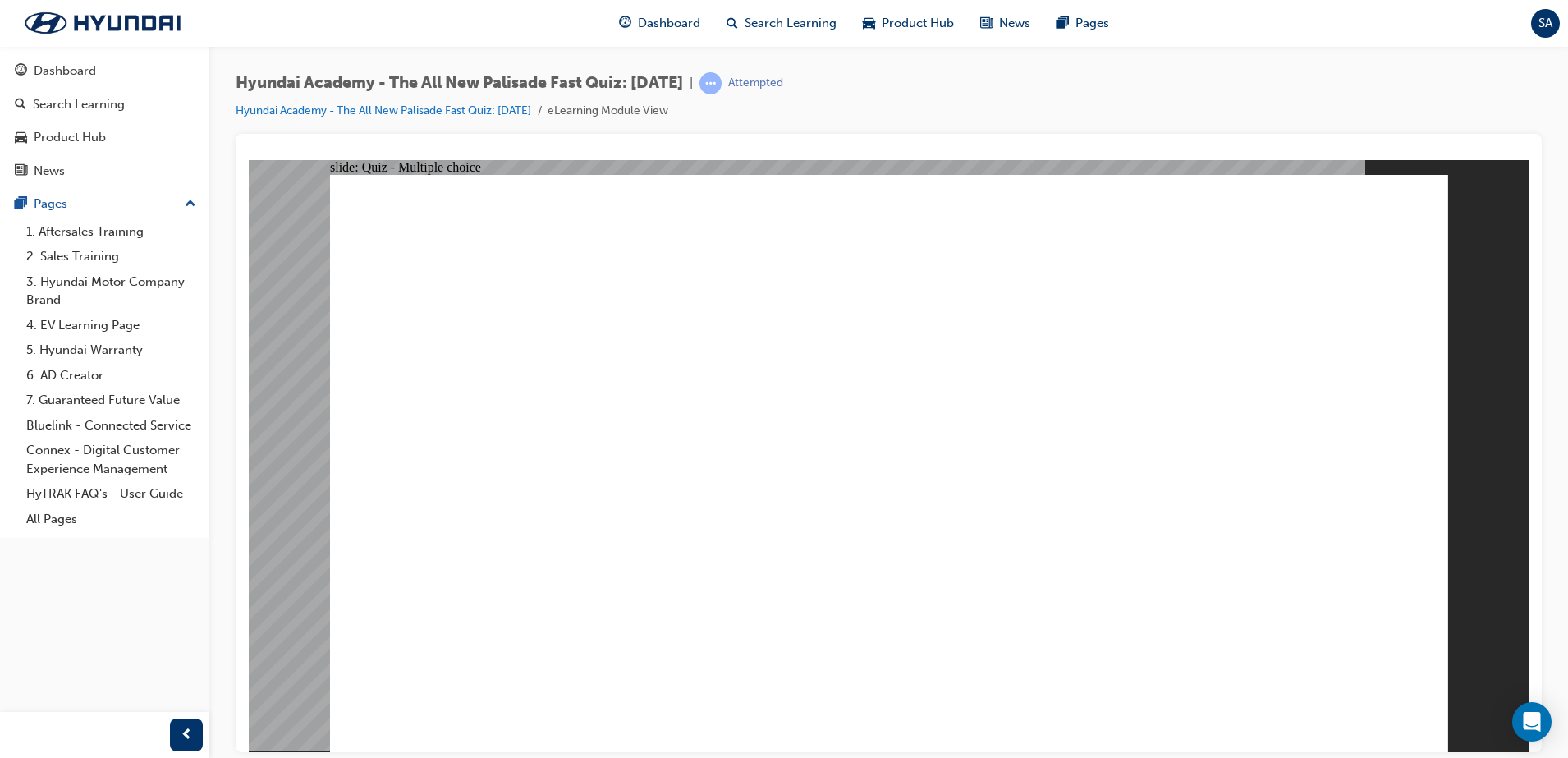
radio input "true"
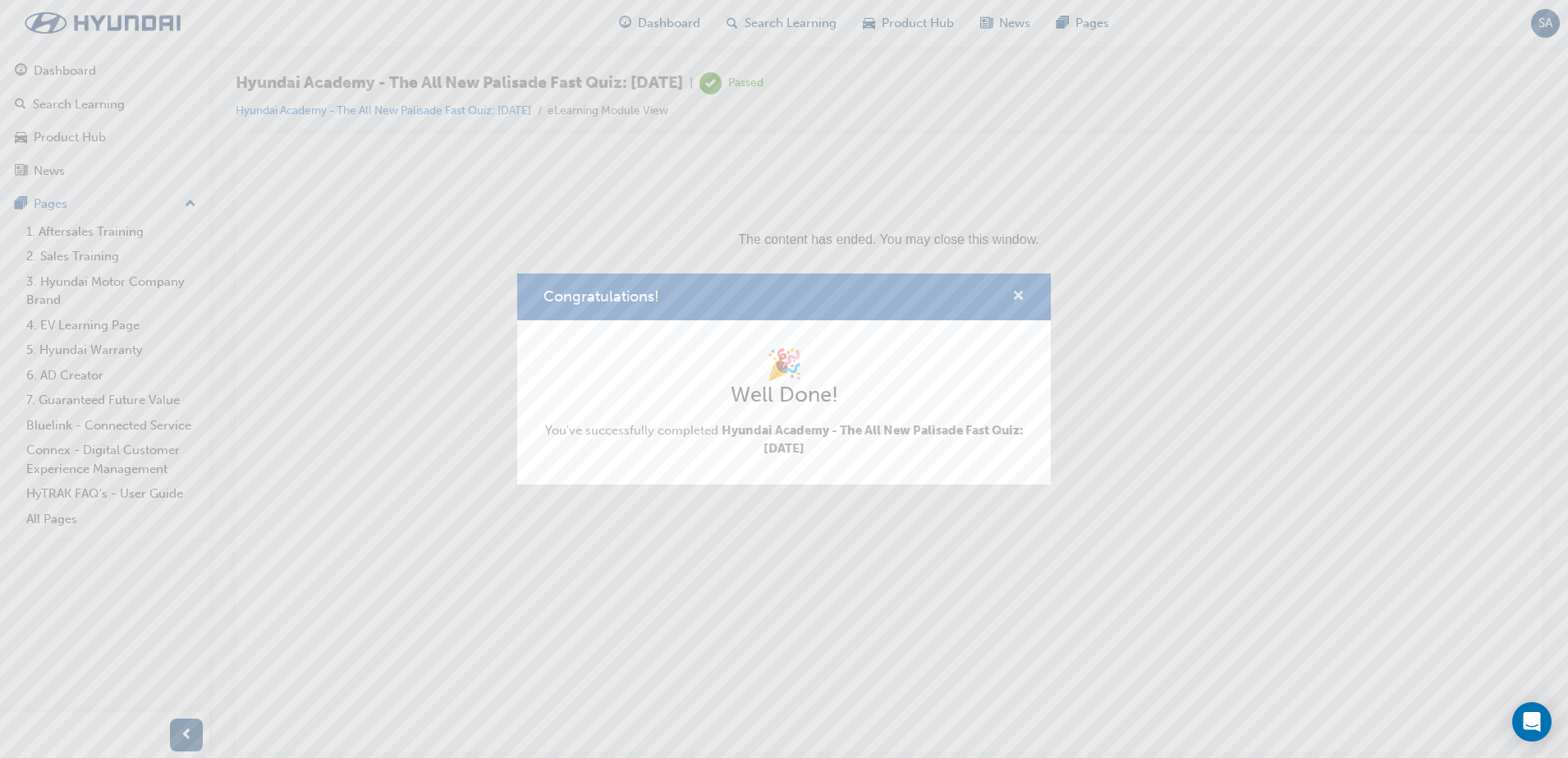
click at [1022, 302] on span "cross-icon" at bounding box center [1019, 297] width 12 height 15
